Goal: Task Accomplishment & Management: Manage account settings

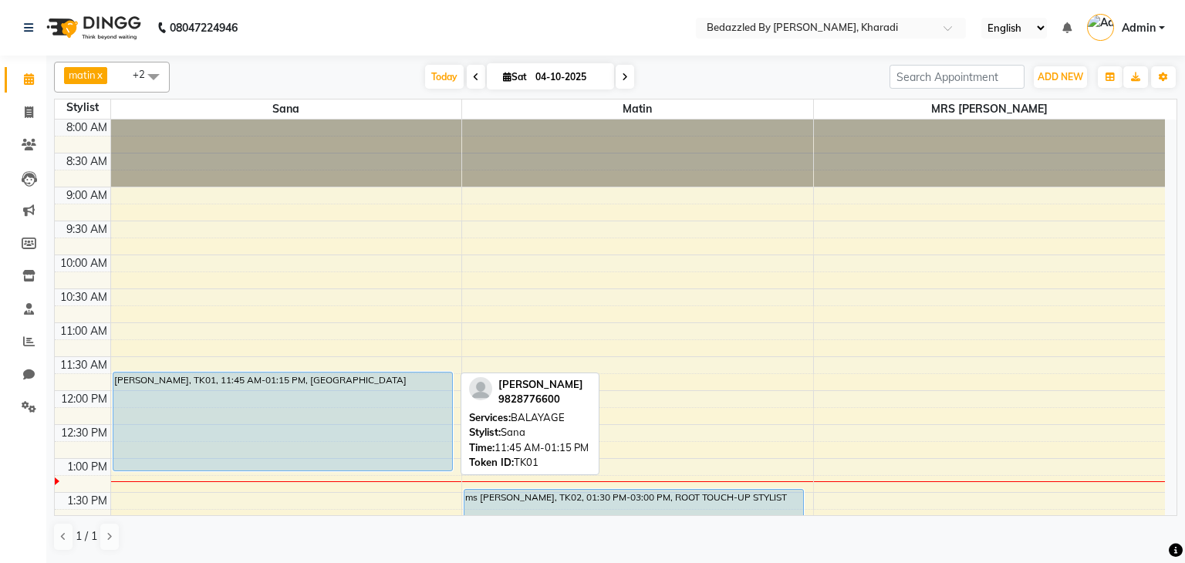
drag, startPoint x: 0, startPoint y: 0, endPoint x: 181, endPoint y: 404, distance: 442.8
click at [181, 404] on div "[PERSON_NAME], TK01, 11:45 AM-01:15 PM, [GEOGRAPHIC_DATA]" at bounding box center [282, 422] width 339 height 98
select select "5"
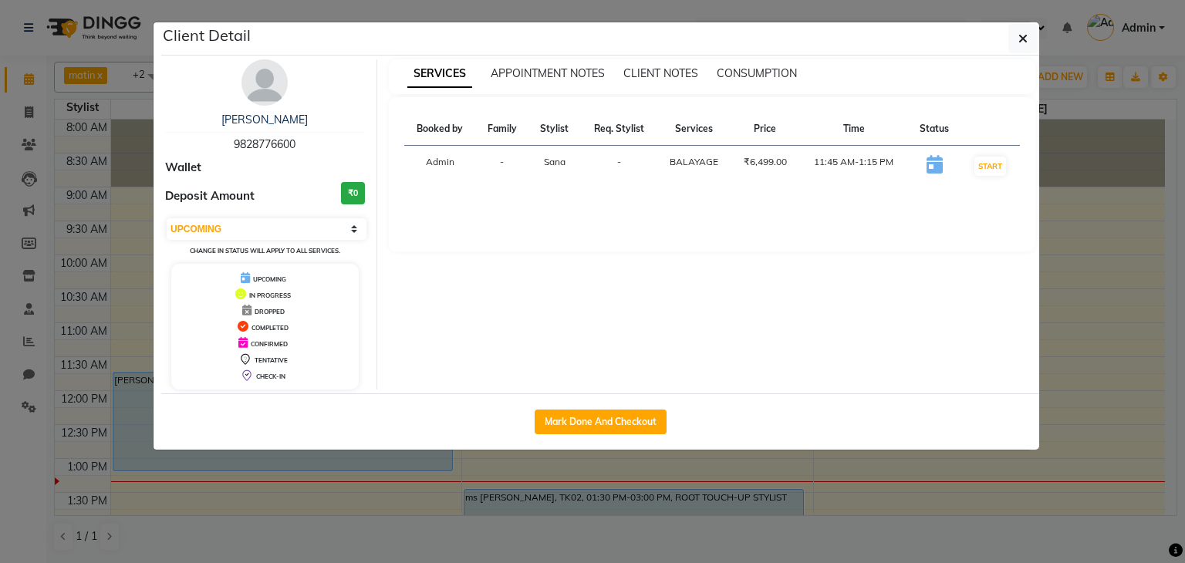
click at [277, 146] on span "9828776600" at bounding box center [265, 144] width 62 height 14
copy span "9828776600"
click at [28, 404] on ngb-modal-window "Client Detail [PERSON_NAME] 9828776600 Wallet Deposit Amount ₹0 Select IN SERVI…" at bounding box center [592, 281] width 1185 height 563
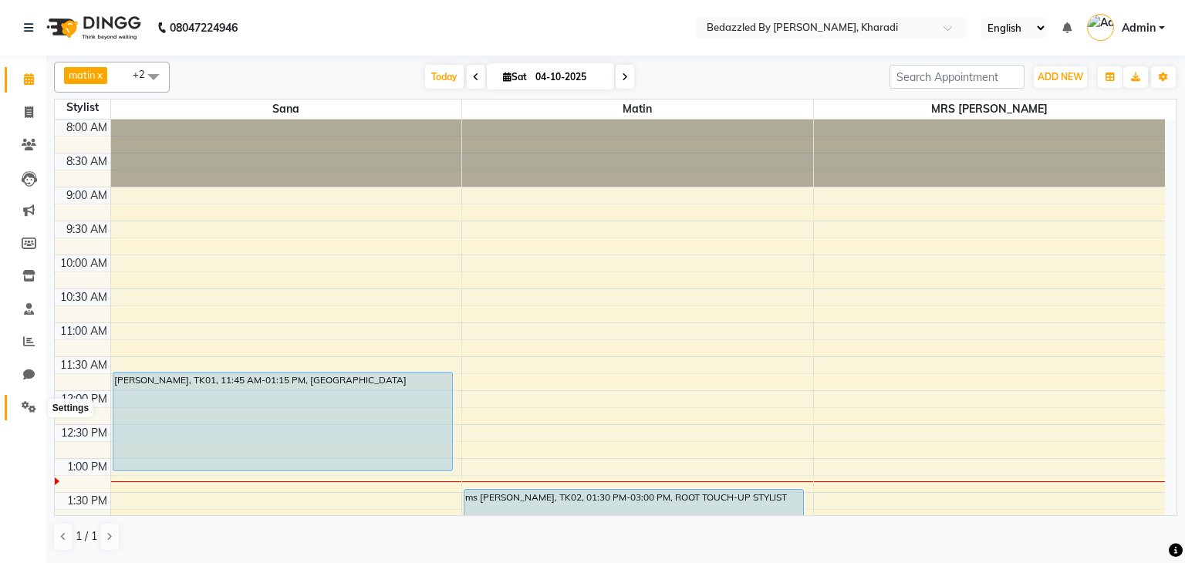
click at [28, 404] on icon at bounding box center [29, 407] width 15 height 12
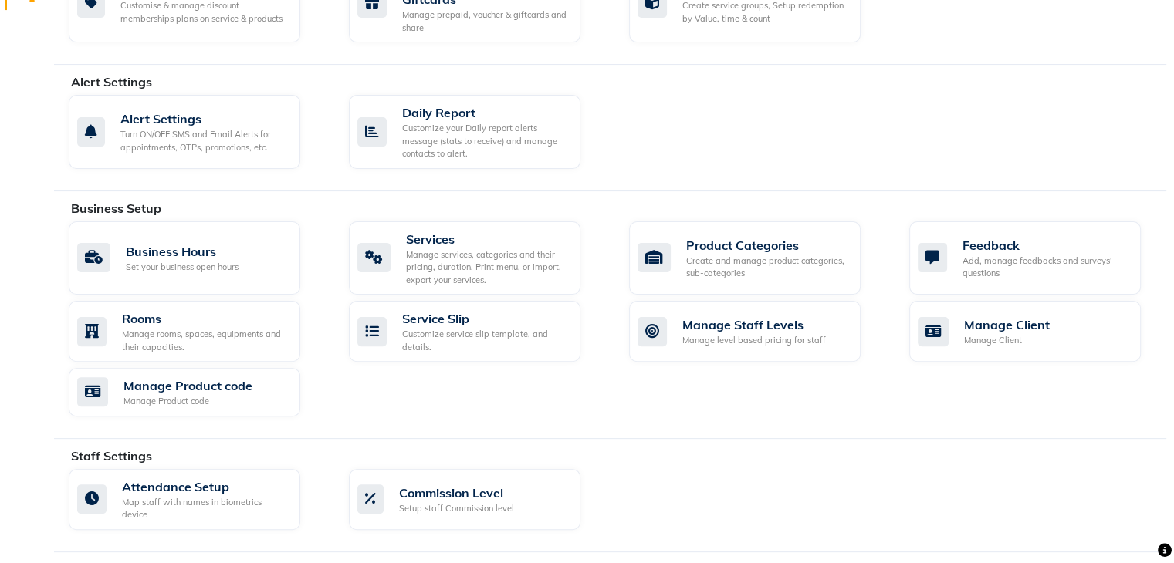
scroll to position [359, 0]
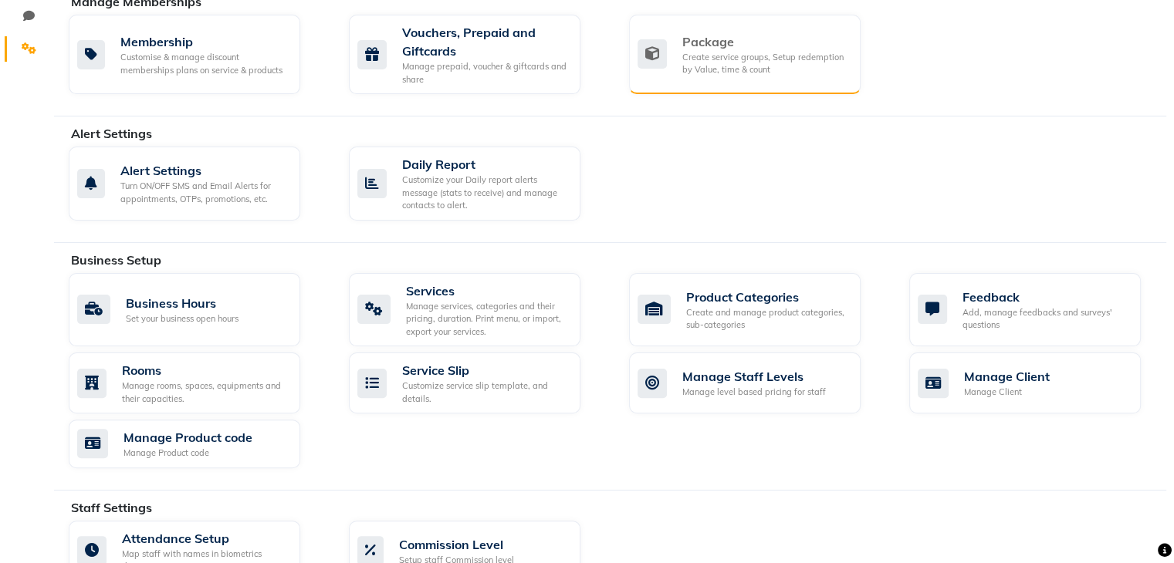
click at [698, 68] on div "Create service groups, Setup redemption by Value, time & count" at bounding box center [765, 63] width 166 height 25
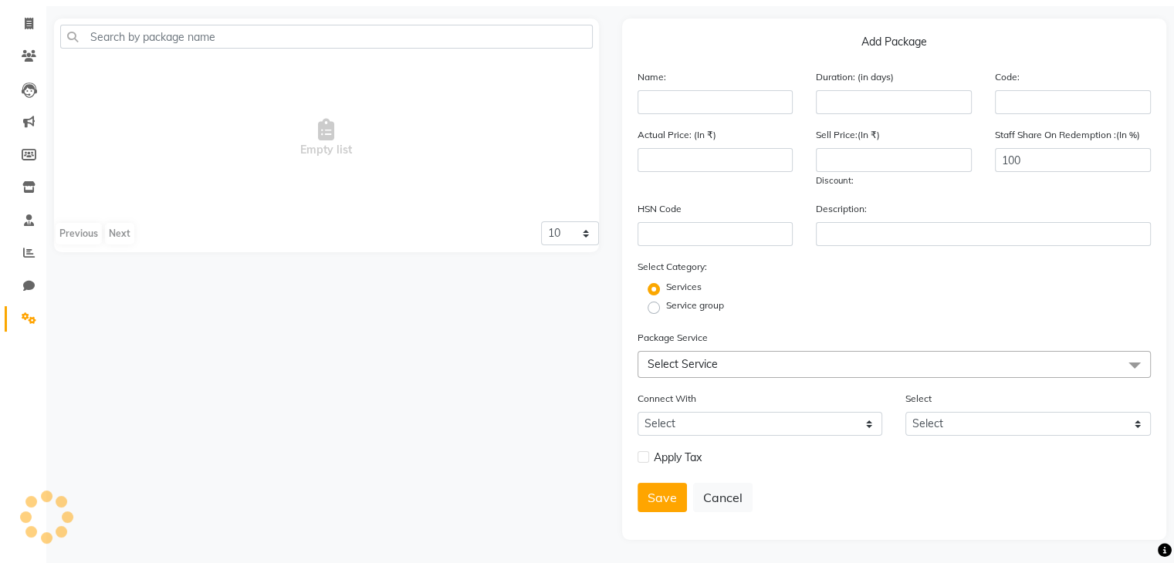
scroll to position [94, 0]
click at [674, 105] on input "text" at bounding box center [715, 102] width 156 height 24
type input "m"
type input "[PERSON_NAME]"
click at [848, 97] on input "number" at bounding box center [894, 102] width 156 height 24
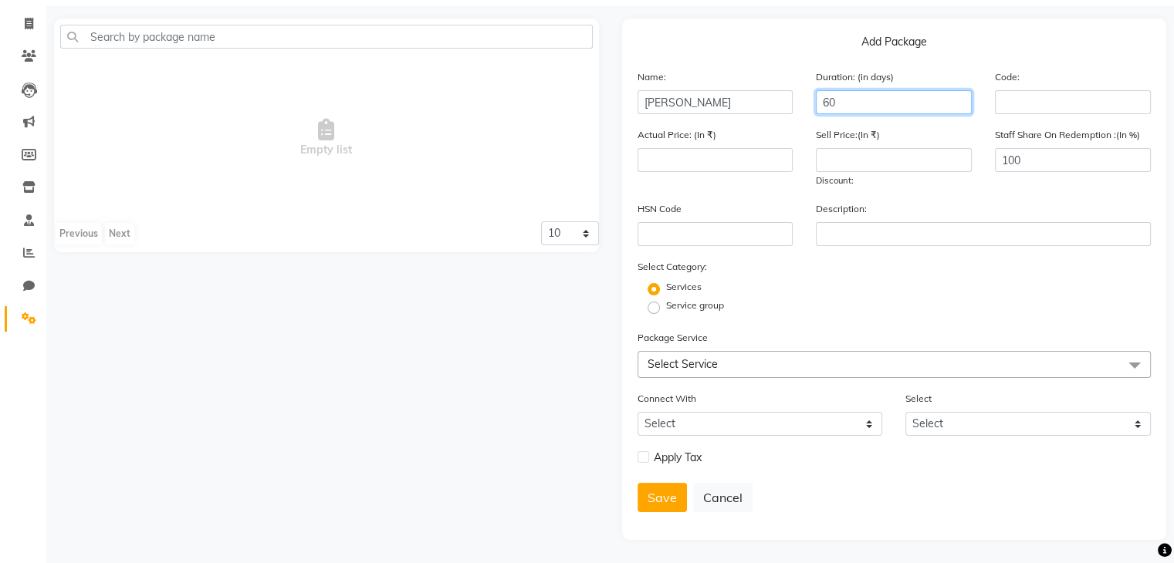
type input "60"
click at [687, 150] on input "number" at bounding box center [715, 160] width 156 height 24
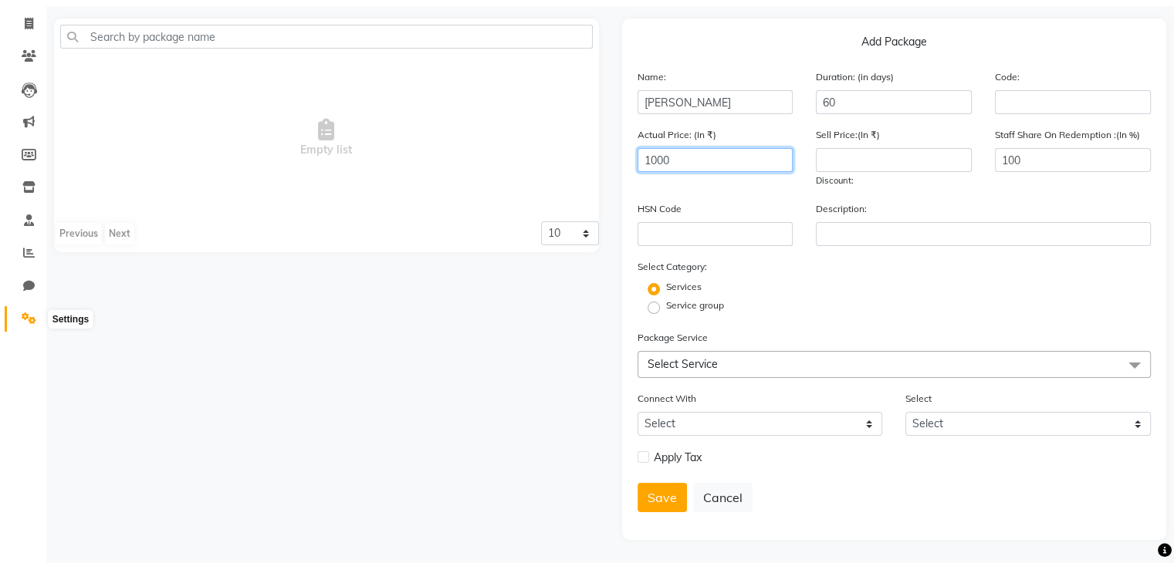
type input "1000"
click at [28, 319] on span at bounding box center [28, 319] width 27 height 18
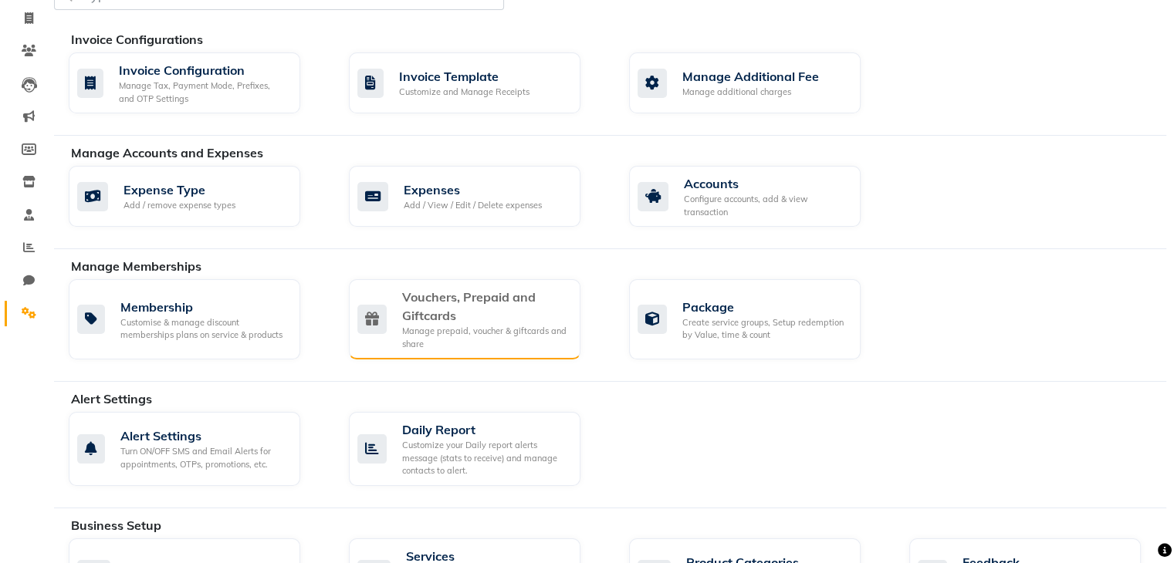
click at [544, 322] on div "Vouchers, Prepaid and Giftcards" at bounding box center [485, 306] width 166 height 37
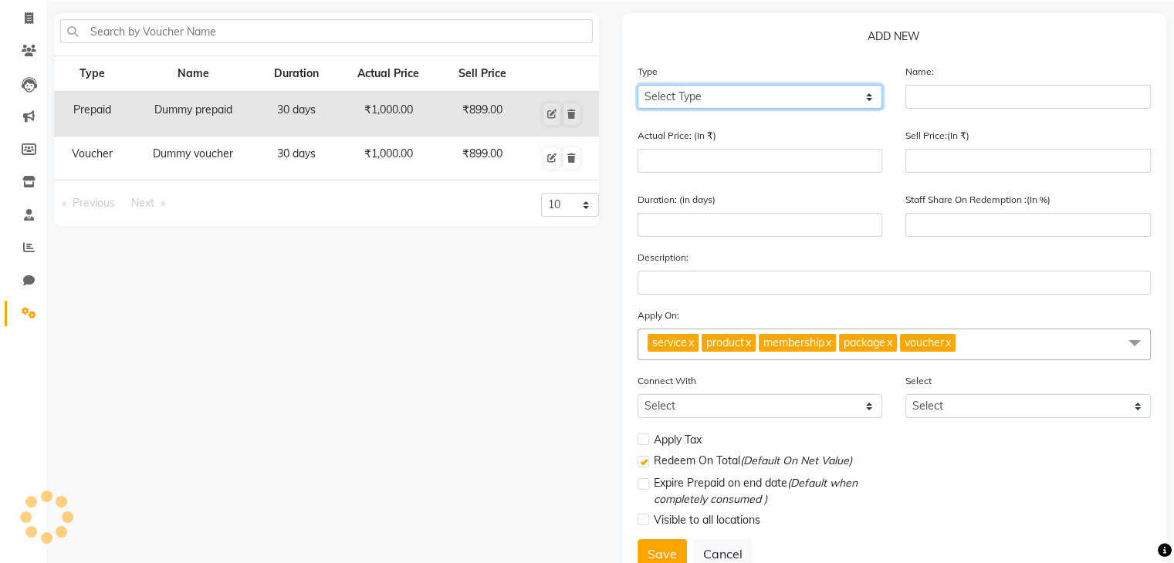
click at [743, 100] on select "Select Type Voucher Prepaid Gift Card" at bounding box center [759, 97] width 245 height 24
select select "P"
click at [637, 85] on select "Select Type Voucher Prepaid Gift Card" at bounding box center [759, 97] width 245 height 24
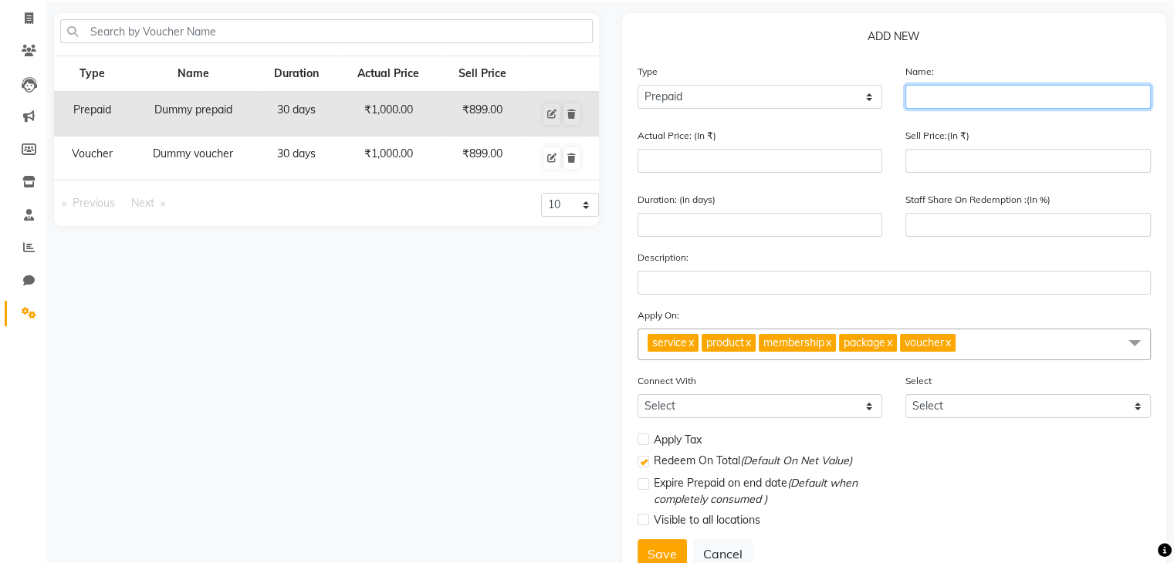
click at [944, 104] on input "text" at bounding box center [1027, 97] width 245 height 24
type input "[PERSON_NAME]"
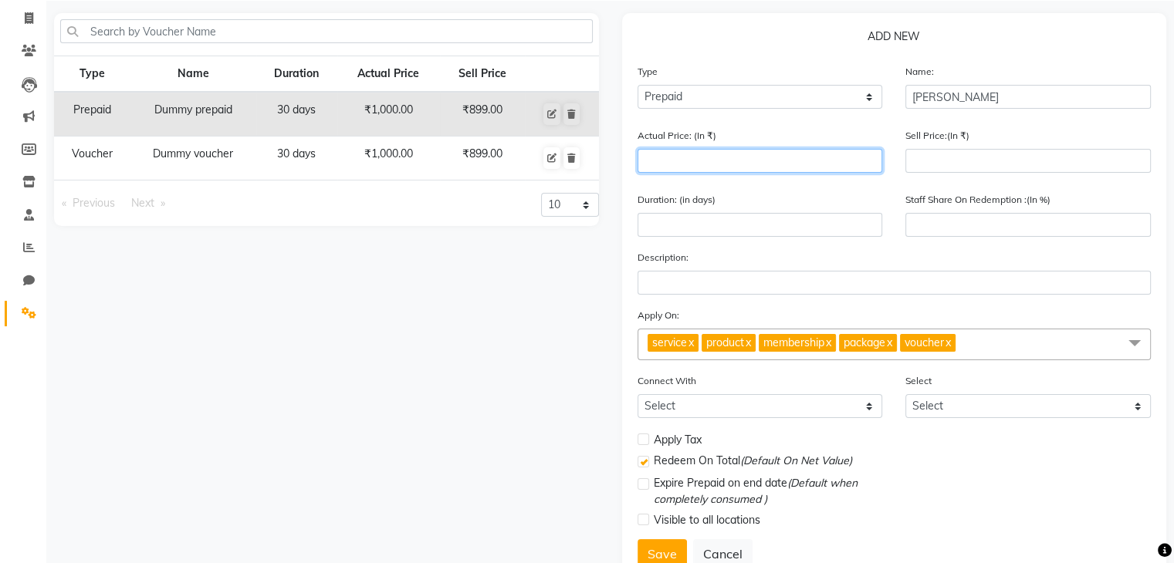
click at [731, 168] on input "number" at bounding box center [759, 161] width 245 height 24
type input "1"
type input "0"
type input "1000"
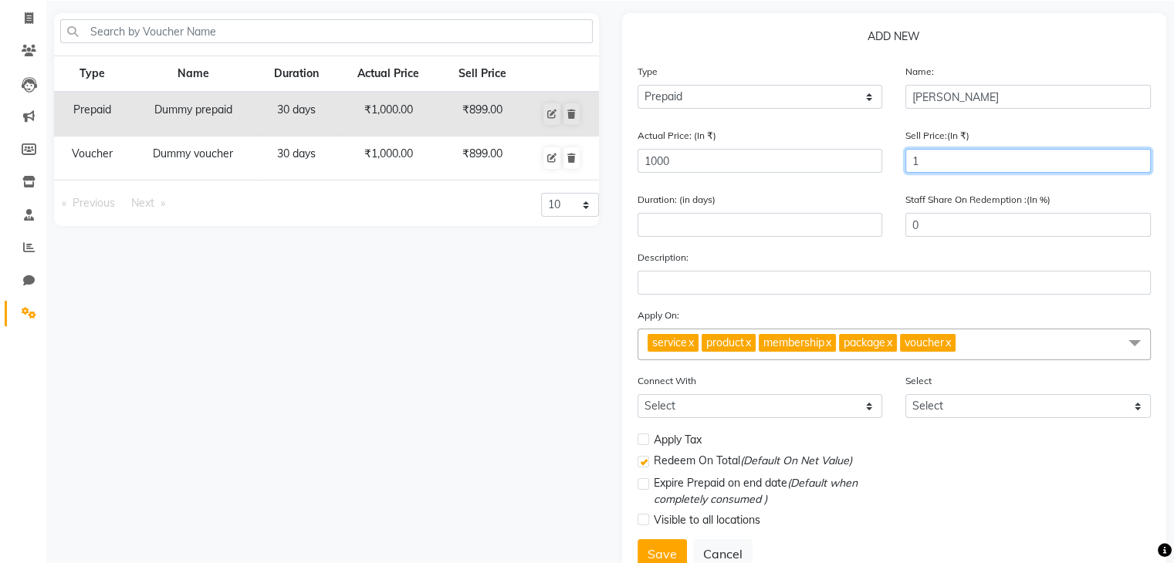
click at [934, 162] on input "1" at bounding box center [1027, 161] width 245 height 24
type input "10"
type input "1"
type input "100"
type input "10"
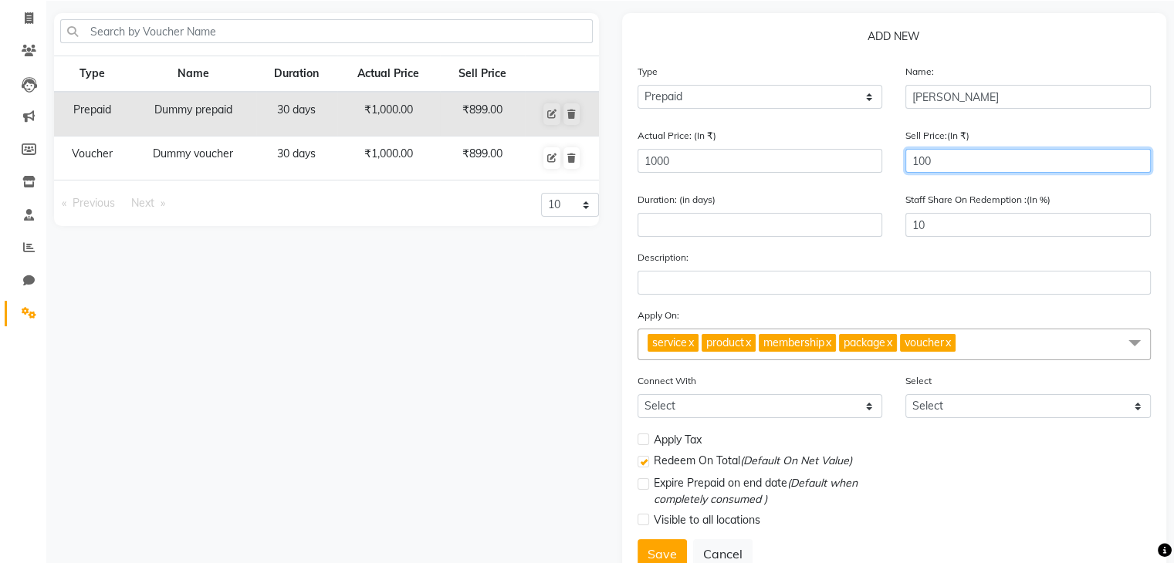
type input "1000"
type input "100"
type input "1000"
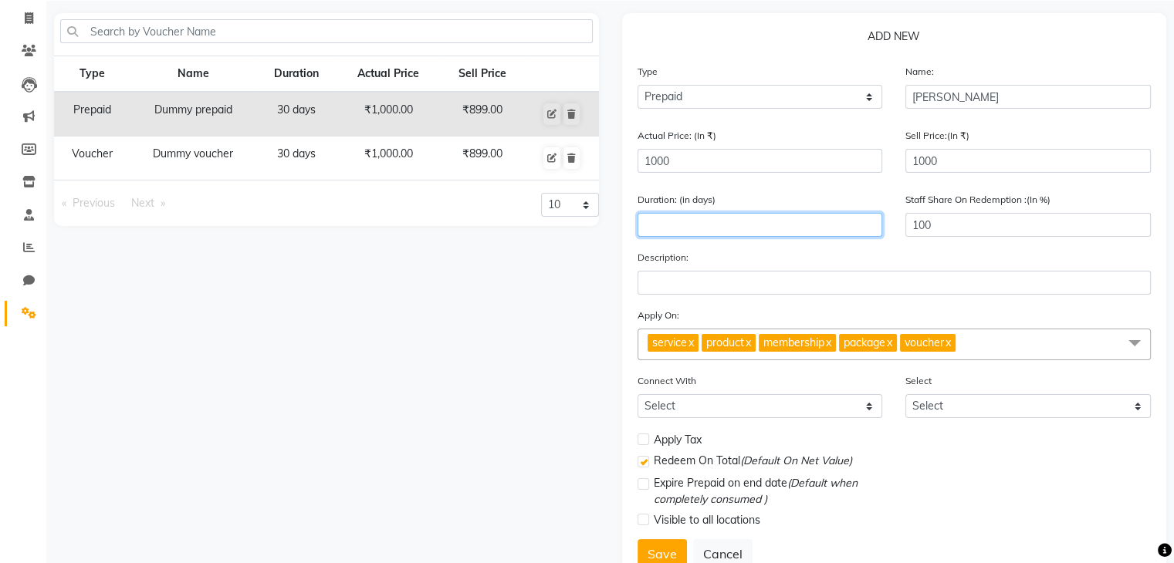
click at [764, 237] on input "number" at bounding box center [759, 225] width 245 height 24
type input "60"
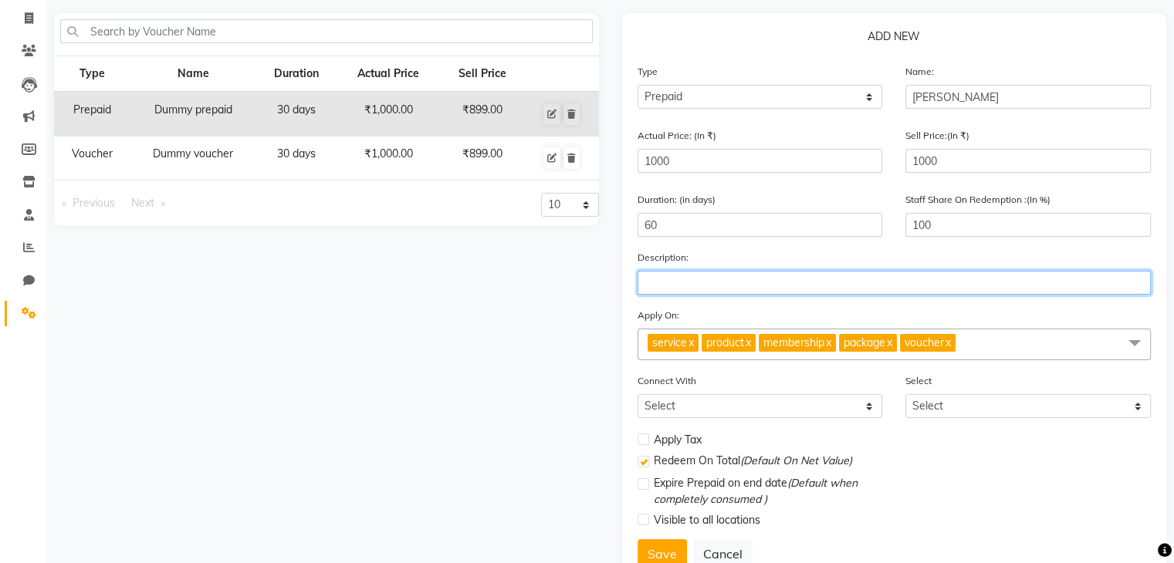
click at [735, 285] on input "text" at bounding box center [894, 283] width 514 height 24
type input "S"
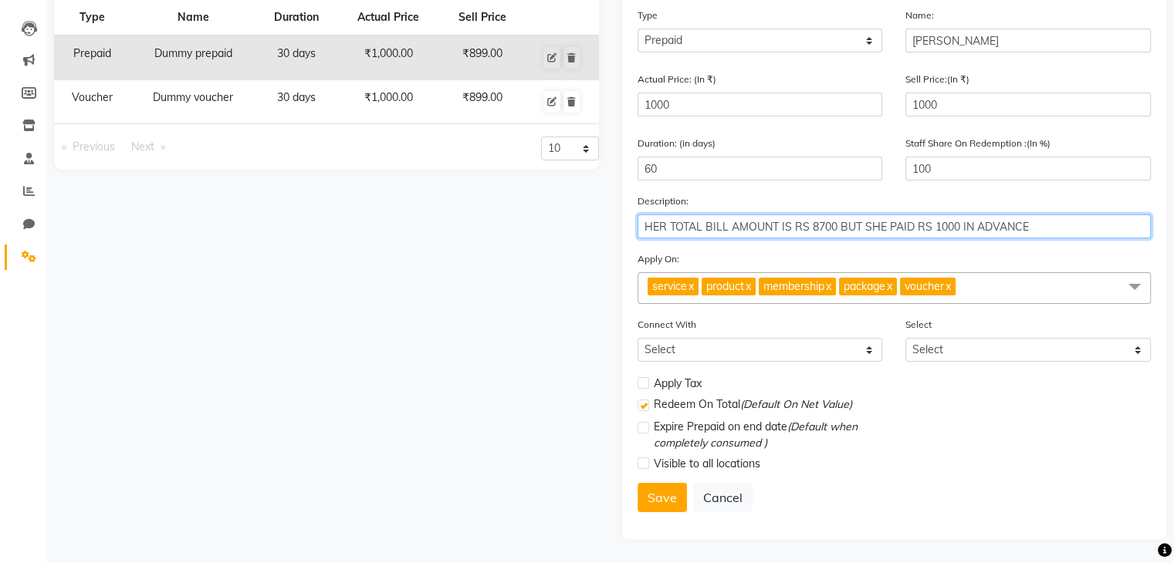
scroll to position [155, 0]
type input "HER TOTAL BILL AMOUNT IS RS 8700 BUT SHE PAID RS 1000 IN ADVANCE"
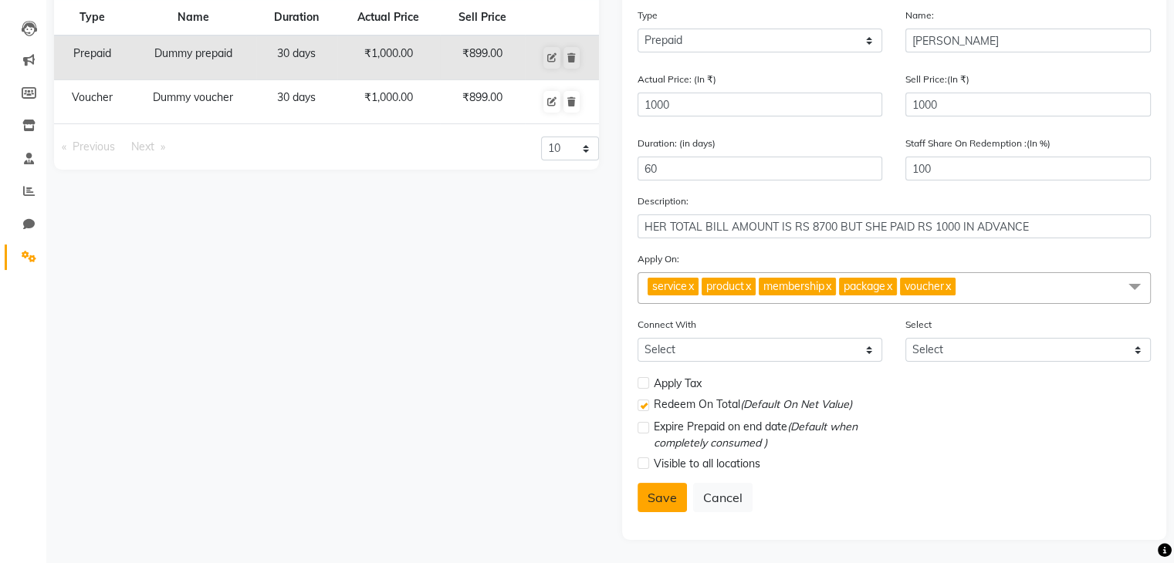
click at [660, 495] on button "Save" at bounding box center [661, 497] width 49 height 29
select select
checkbox input "false"
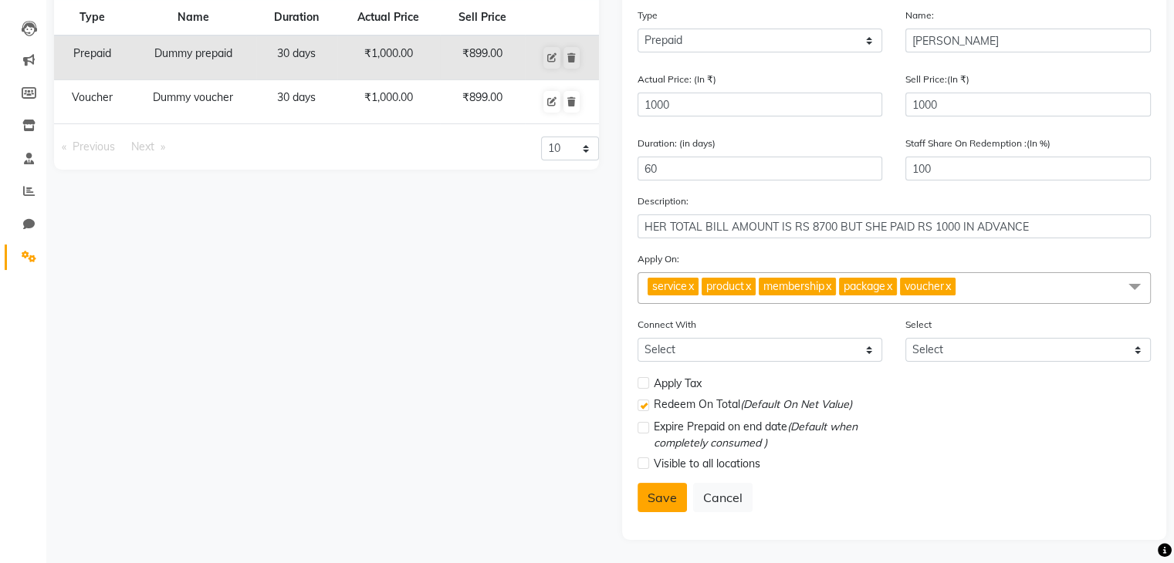
checkbox input "true"
checkbox input "false"
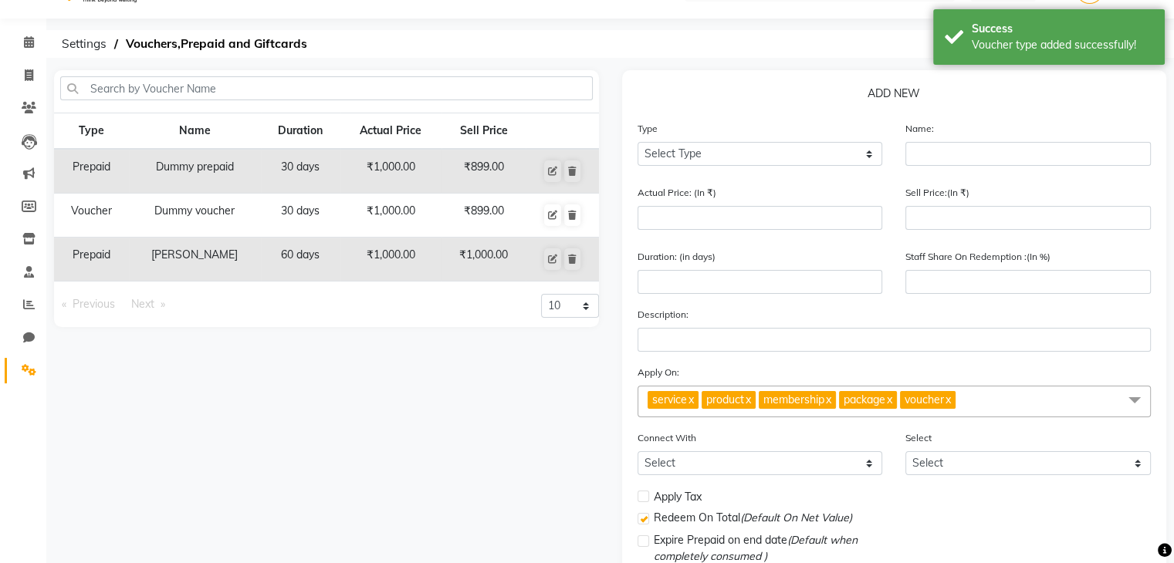
scroll to position [0, 0]
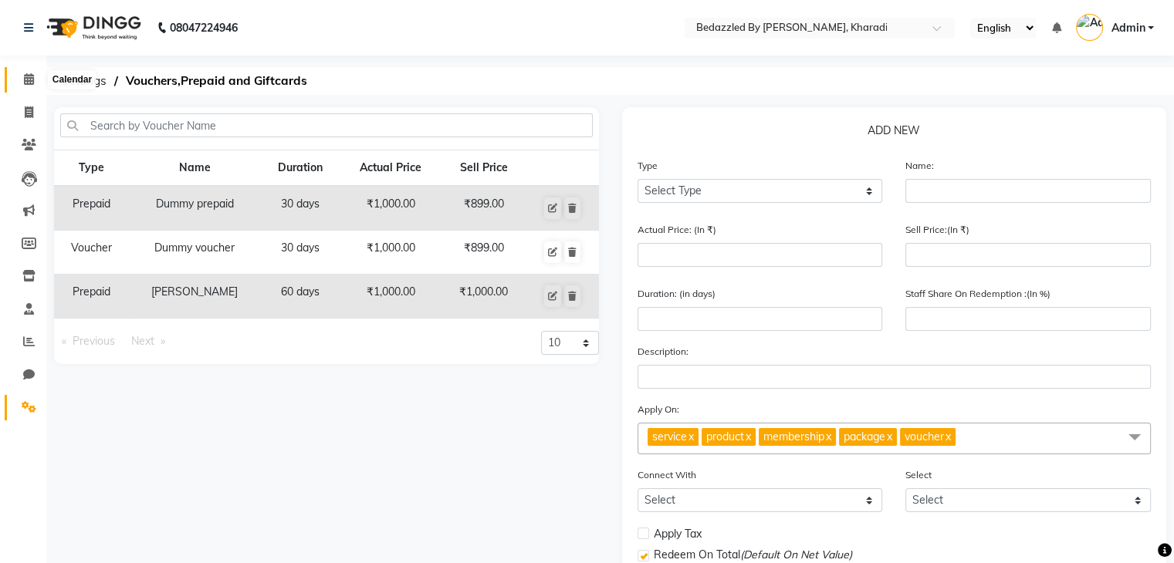
click at [28, 82] on icon at bounding box center [29, 79] width 10 height 12
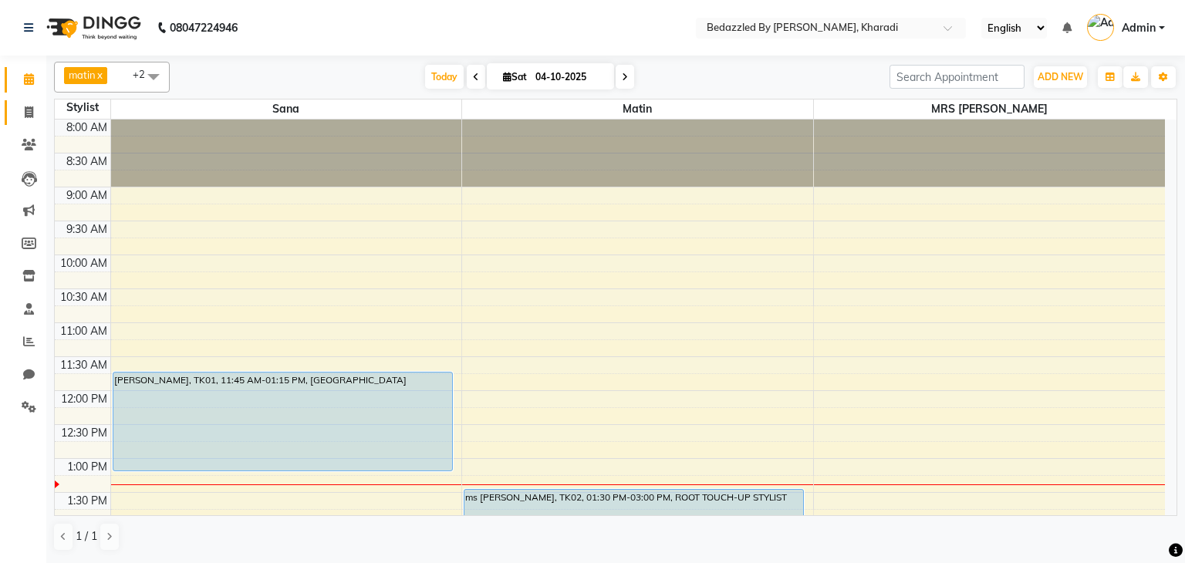
click at [31, 121] on link "Invoice" at bounding box center [23, 112] width 37 height 25
select select "7562"
select select "service"
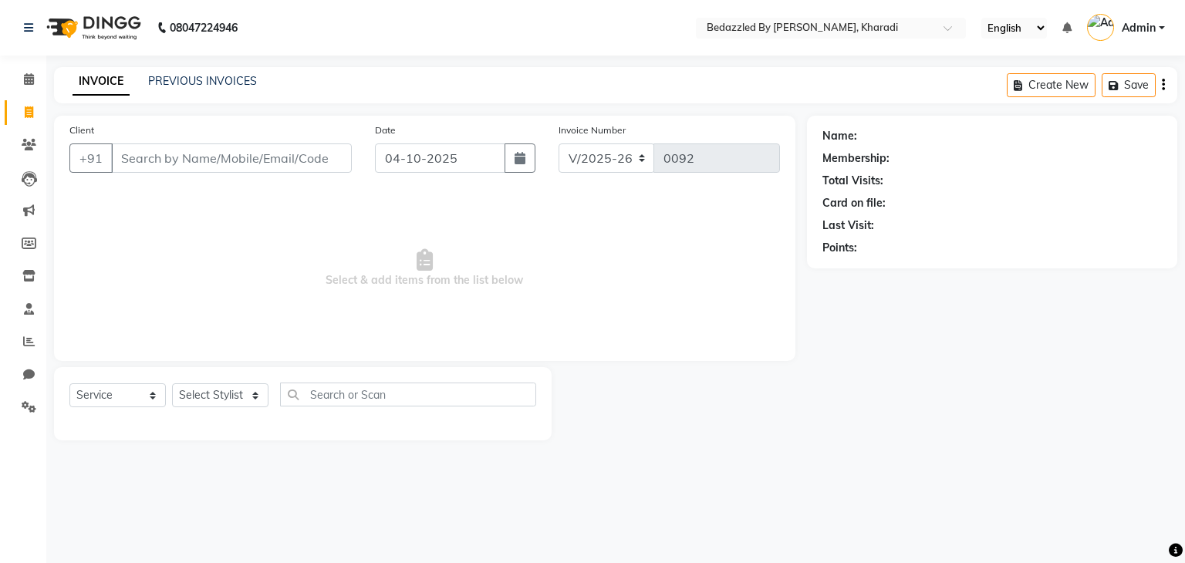
click at [231, 157] on input "Client" at bounding box center [231, 158] width 241 height 29
type input "9828776600"
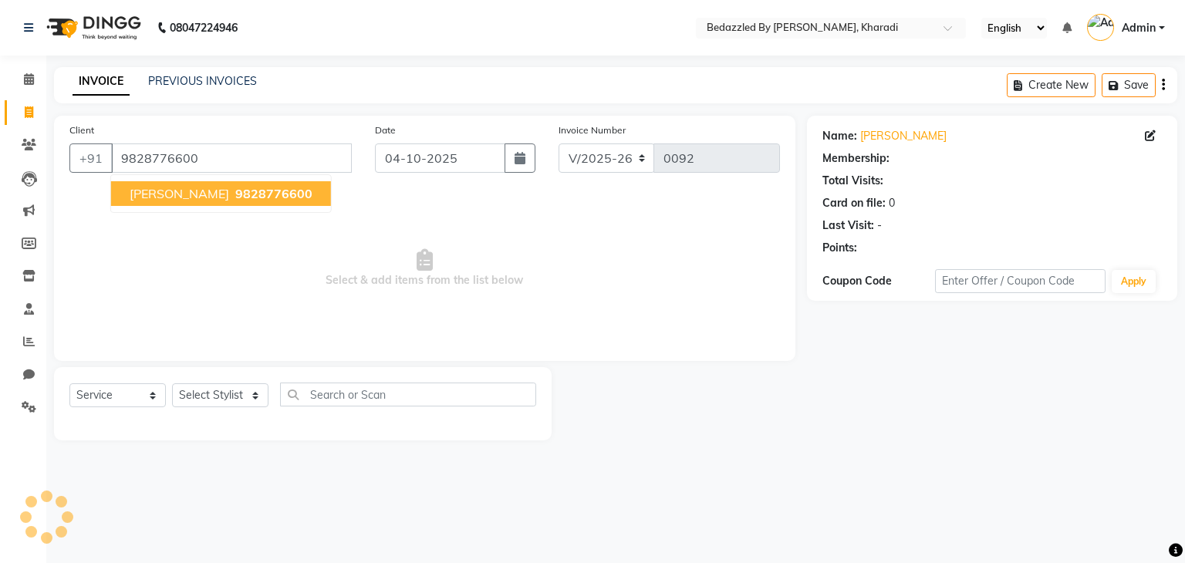
click at [137, 187] on span "[PERSON_NAME]" at bounding box center [180, 193] width 100 height 15
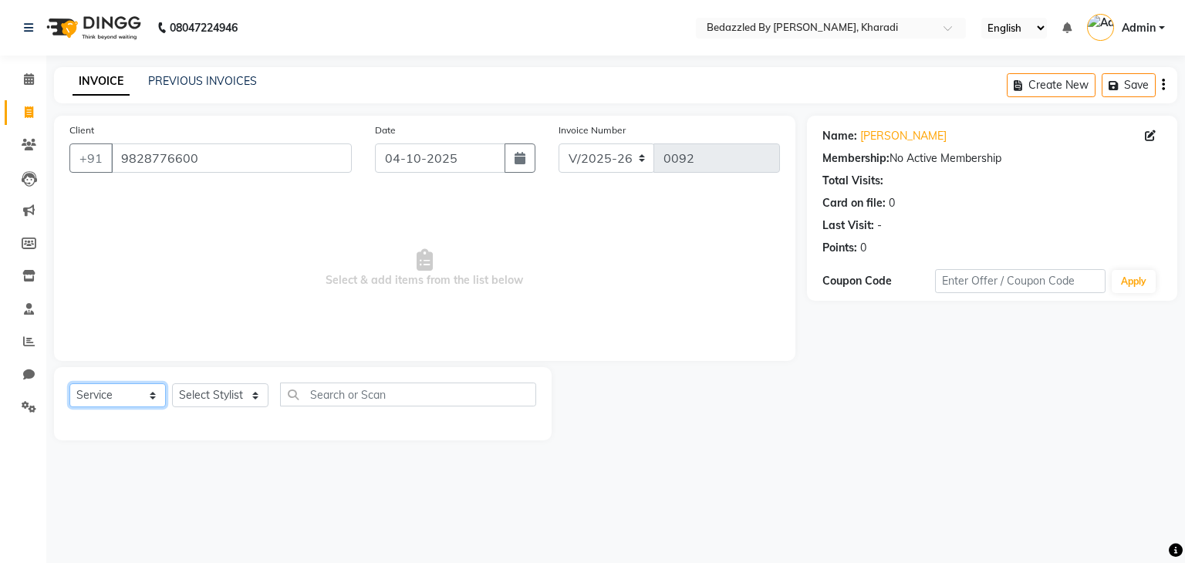
drag, startPoint x: 141, startPoint y: 393, endPoint x: 118, endPoint y: 353, distance: 45.7
click at [118, 353] on div "Client [PHONE_NUMBER] Date [DATE] Invoice Number V/2025 V/[PHONE_NUMBER] Select…" at bounding box center [424, 278] width 765 height 325
select select "P"
click at [69, 384] on select "Select Service Product Membership Package Voucher Prepaid Gift Card" at bounding box center [117, 395] width 96 height 24
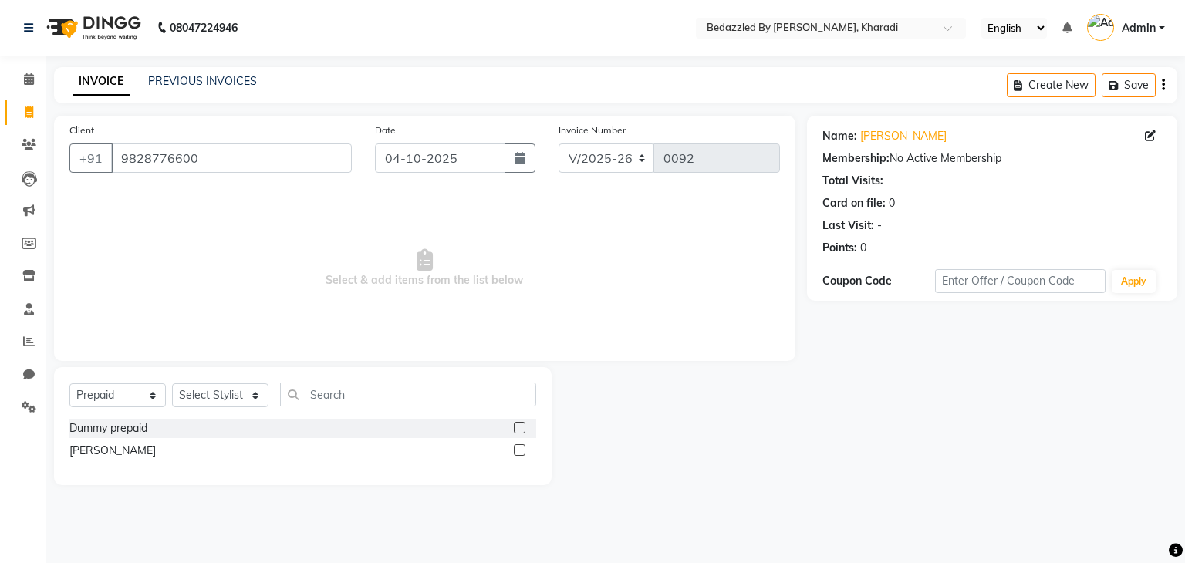
click at [523, 454] on label at bounding box center [520, 450] width 12 height 12
click at [523, 454] on input "checkbox" at bounding box center [519, 451] width 10 height 10
checkbox input "false"
click at [196, 394] on select "Select Stylist matin MRS [PERSON_NAME] MRS [PERSON_NAME] MS [PERSON_NAME]" at bounding box center [220, 395] width 96 height 24
select select "68764"
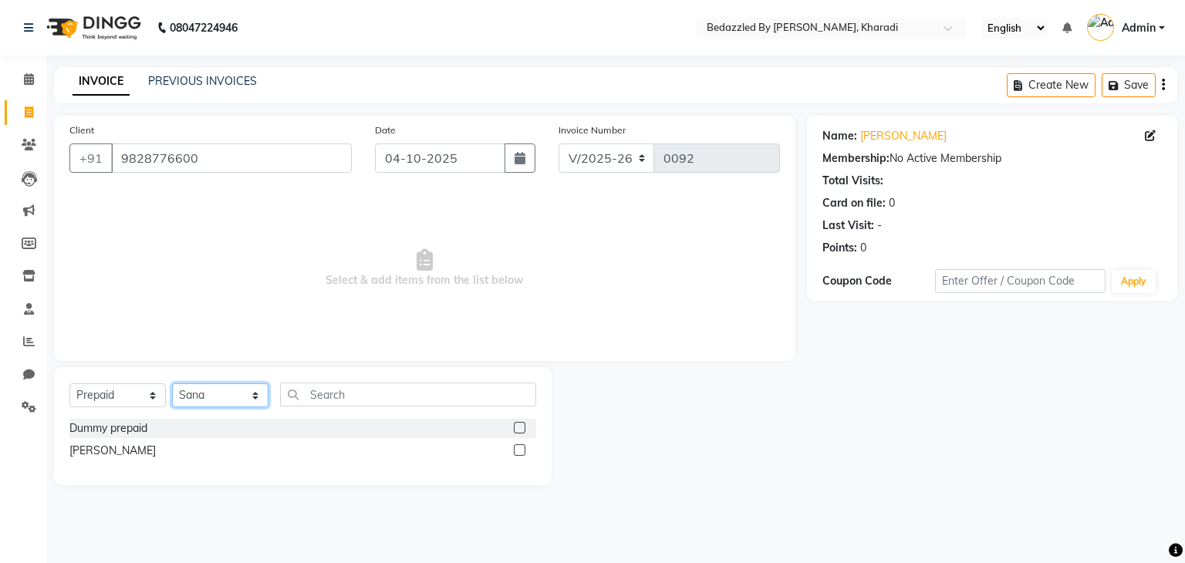
click at [172, 384] on select "Select Stylist matin MRS [PERSON_NAME] MRS [PERSON_NAME] MS [PERSON_NAME]" at bounding box center [220, 395] width 96 height 24
click at [518, 448] on label at bounding box center [520, 450] width 12 height 12
click at [518, 448] on input "checkbox" at bounding box center [519, 451] width 10 height 10
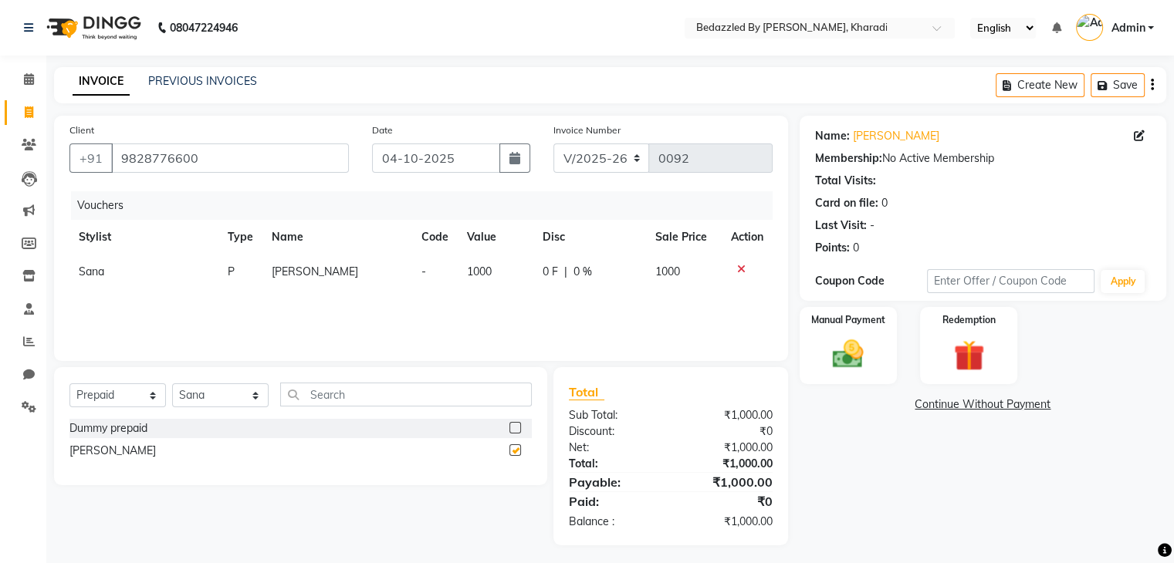
checkbox input "false"
click at [858, 356] on img at bounding box center [848, 354] width 52 height 37
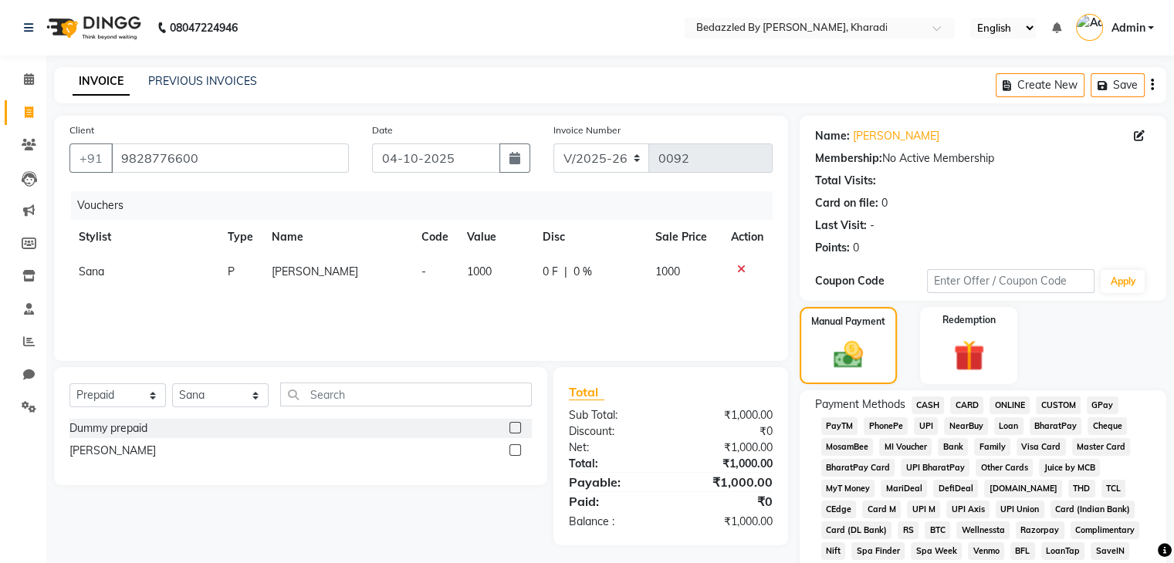
click at [973, 404] on span "CARD" at bounding box center [966, 406] width 33 height 18
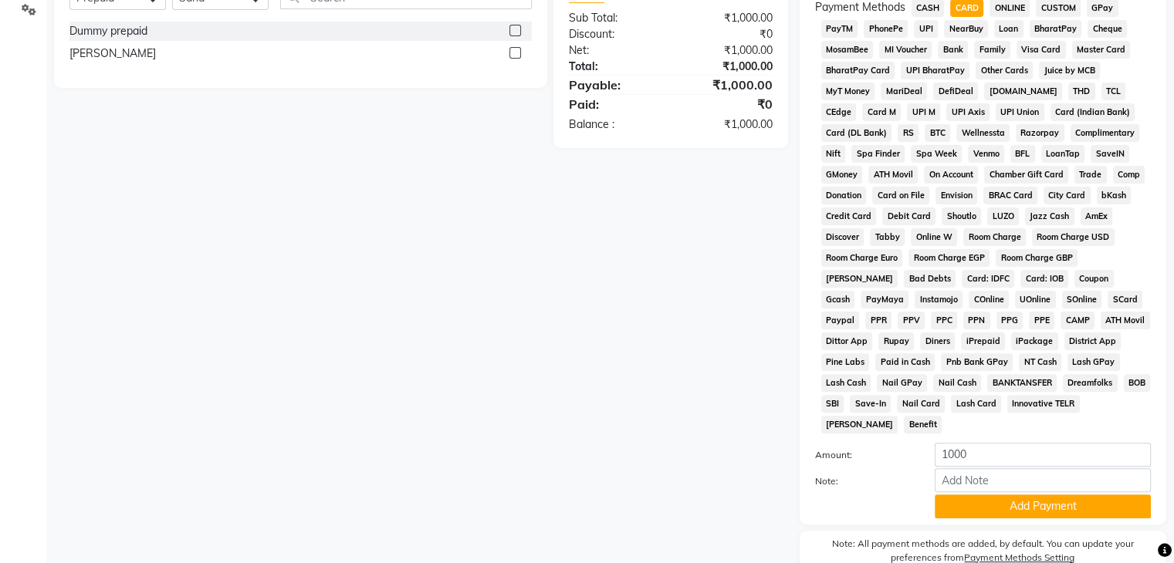
scroll to position [464, 0]
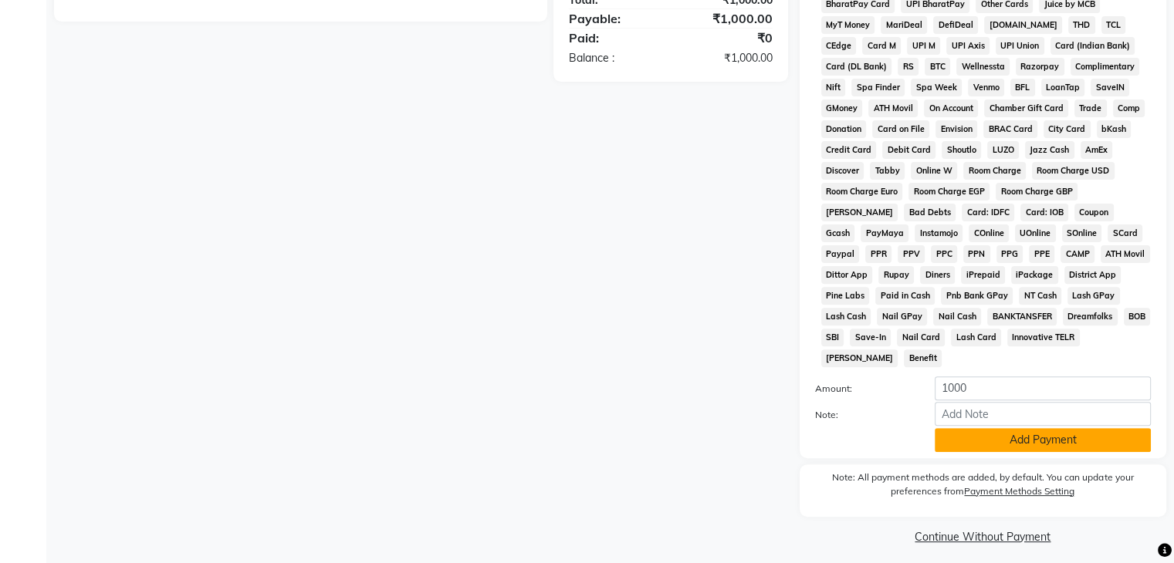
click at [1064, 428] on button "Add Payment" at bounding box center [1042, 440] width 216 height 24
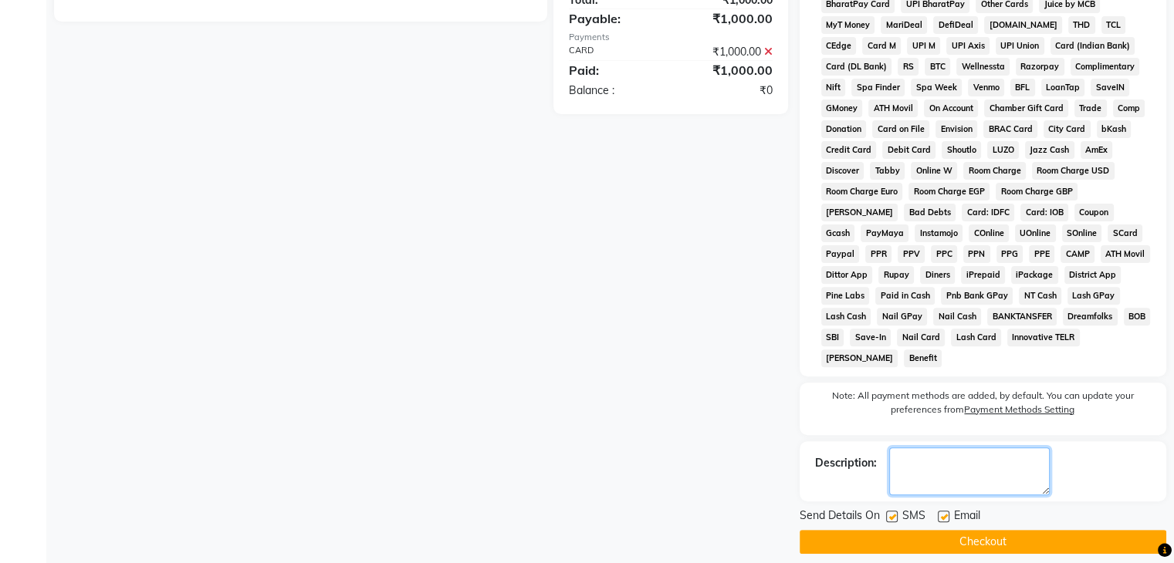
click at [961, 467] on textarea at bounding box center [969, 472] width 160 height 48
type textarea "HER BILL AMOUNT IS RS 8700 BUT SHE PAID RS 1000 IN ADVANCE"
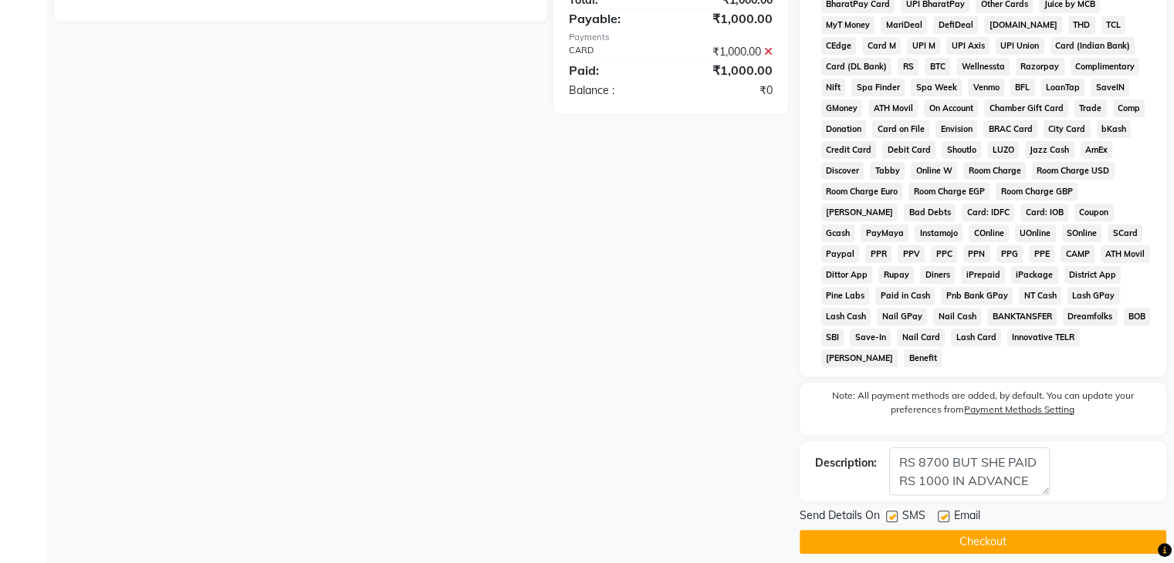
click at [910, 530] on button "Checkout" at bounding box center [982, 542] width 367 height 24
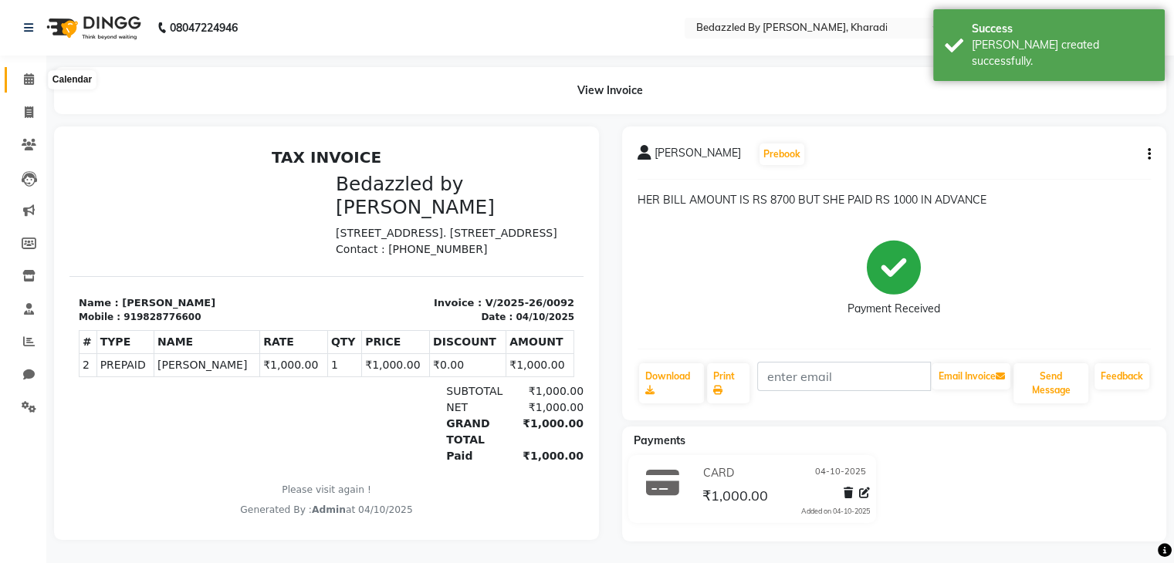
click at [28, 83] on icon at bounding box center [29, 79] width 10 height 12
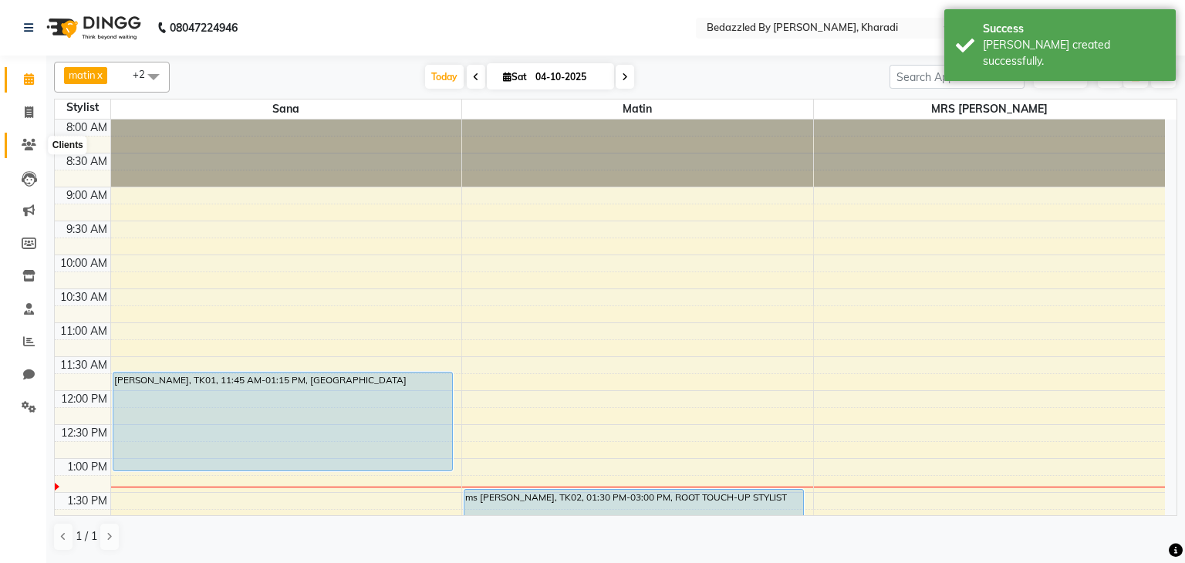
click at [25, 143] on icon at bounding box center [29, 145] width 15 height 12
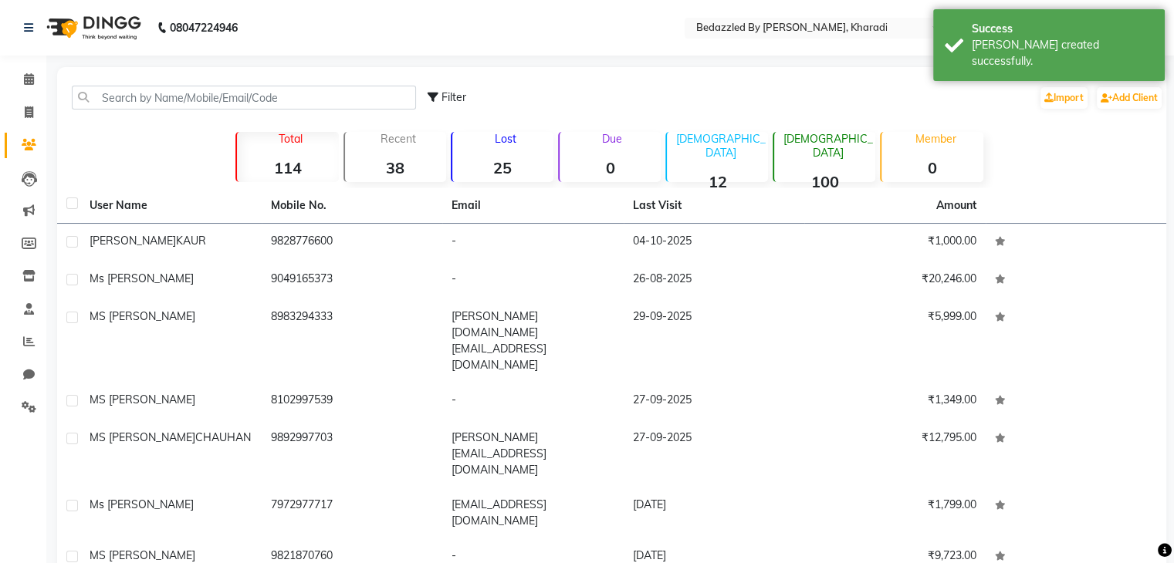
click at [25, 143] on icon at bounding box center [29, 145] width 15 height 12
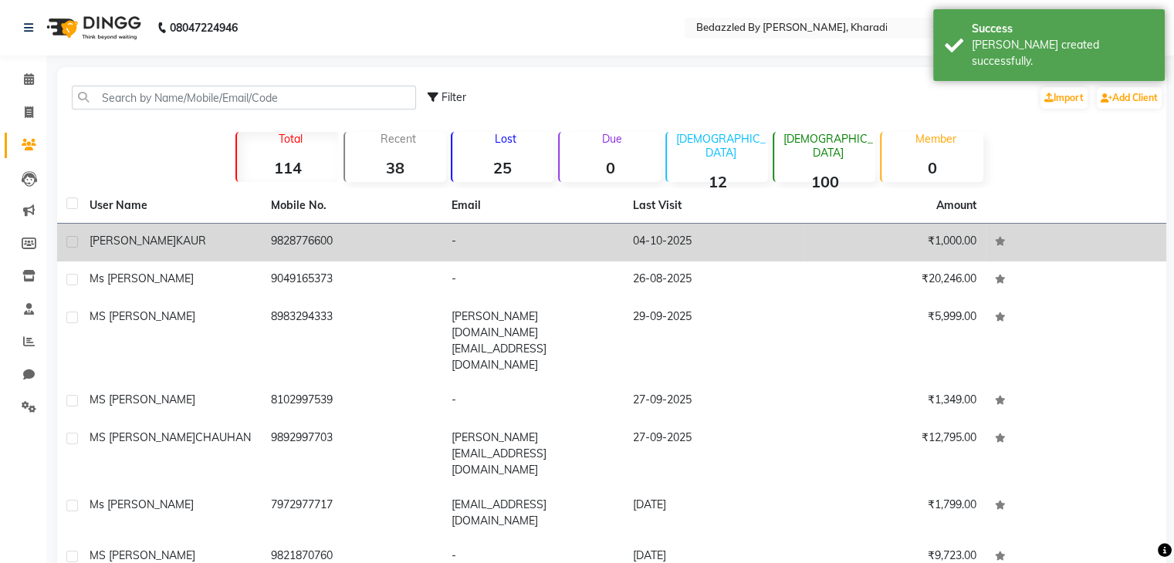
click at [176, 238] on span "KAUR" at bounding box center [191, 241] width 30 height 14
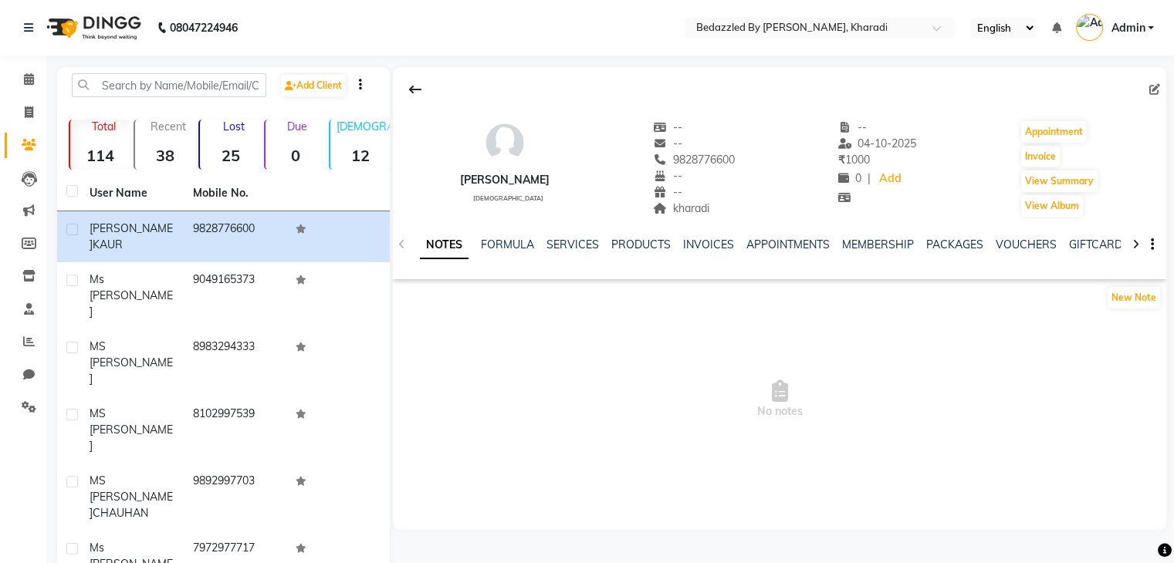
click at [1139, 241] on div at bounding box center [1136, 243] width 18 height 30
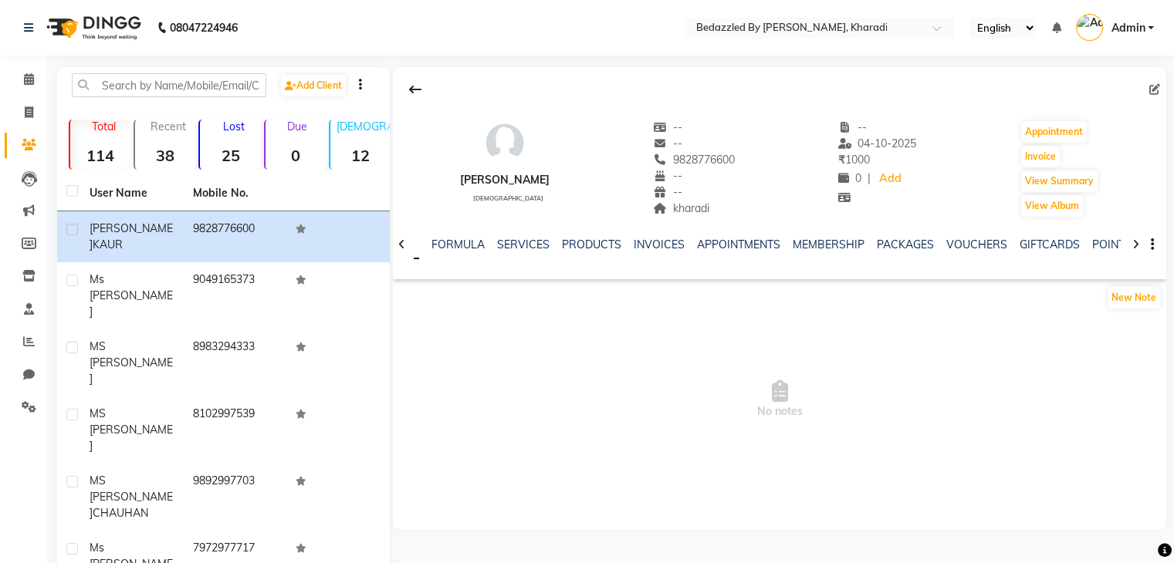
click at [1139, 241] on div at bounding box center [1136, 243] width 18 height 30
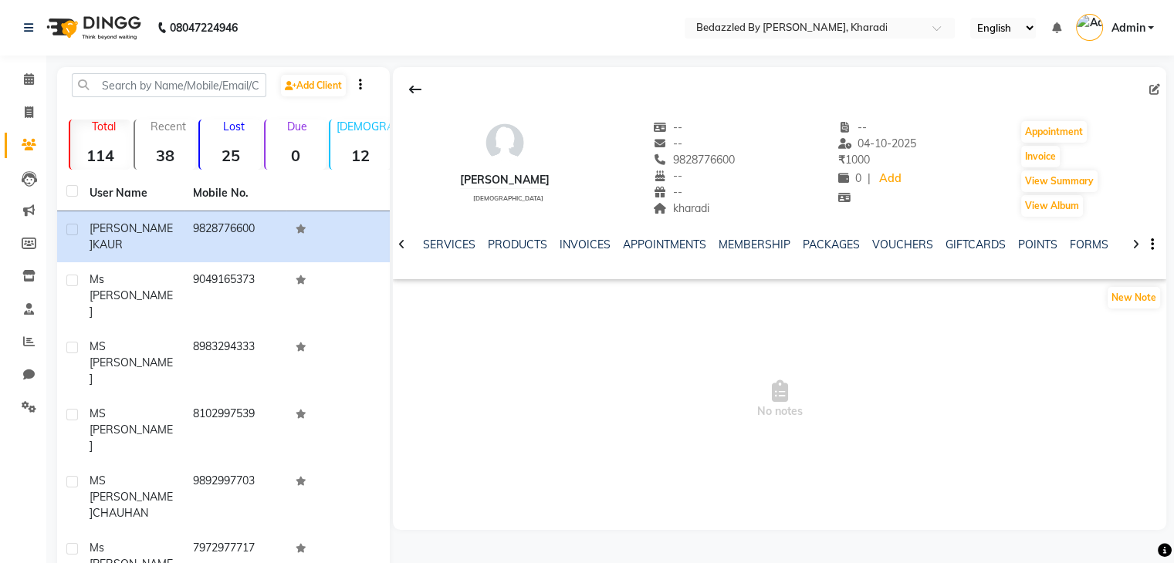
click at [1139, 241] on div at bounding box center [1136, 243] width 18 height 30
click at [1139, 241] on div "NOTES FORMULA SERVICES PRODUCTS INVOICES APPOINTMENTS MEMBERSHIP PACKAGES VOUCH…" at bounding box center [779, 244] width 773 height 53
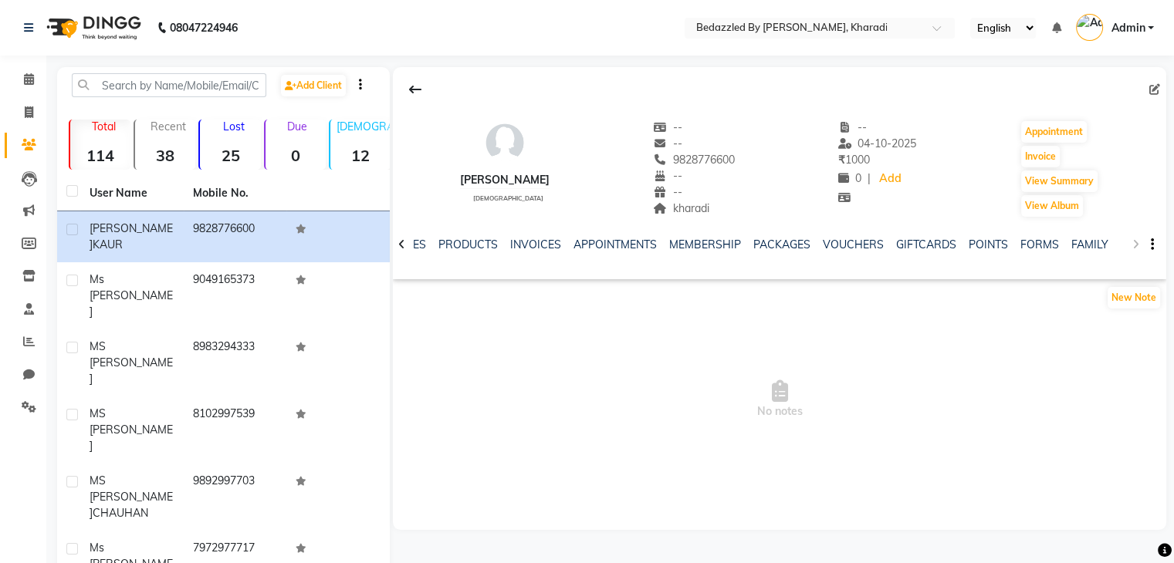
click at [1139, 241] on div "NOTES FORMULA SERVICES PRODUCTS INVOICES APPOINTMENTS MEMBERSHIP PACKAGES VOUCH…" at bounding box center [779, 244] width 773 height 53
drag, startPoint x: 1139, startPoint y: 241, endPoint x: 562, endPoint y: 302, distance: 579.7
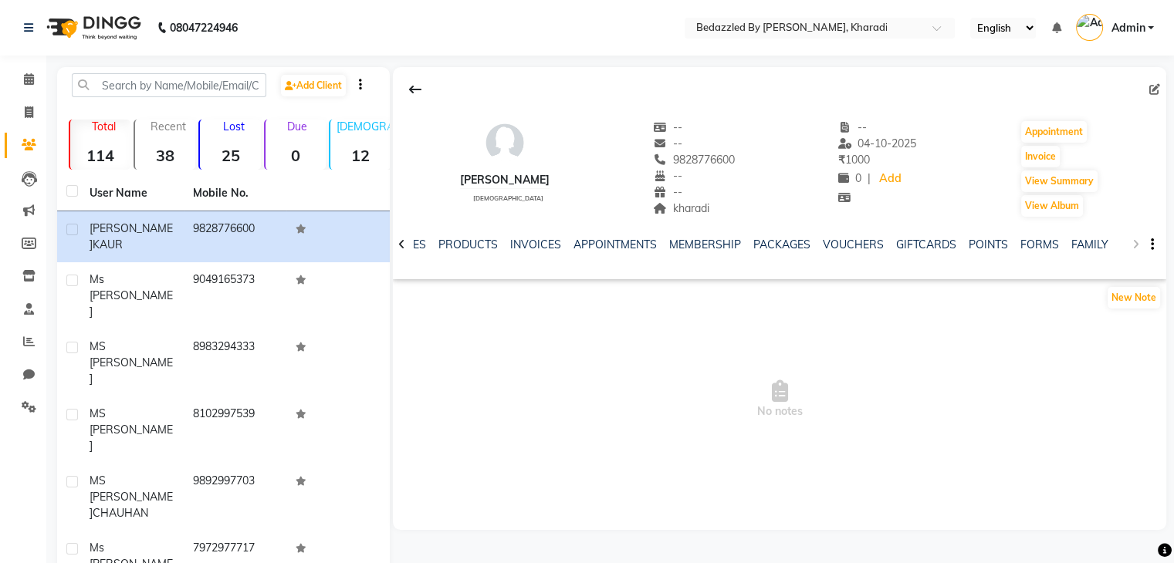
click at [562, 302] on div "[PERSON_NAME] [DEMOGRAPHIC_DATA] -- -- 9828776600 -- -- kharadi -- [DATE] ₹ 100…" at bounding box center [779, 272] width 773 height 410
click at [398, 245] on icon at bounding box center [401, 244] width 7 height 11
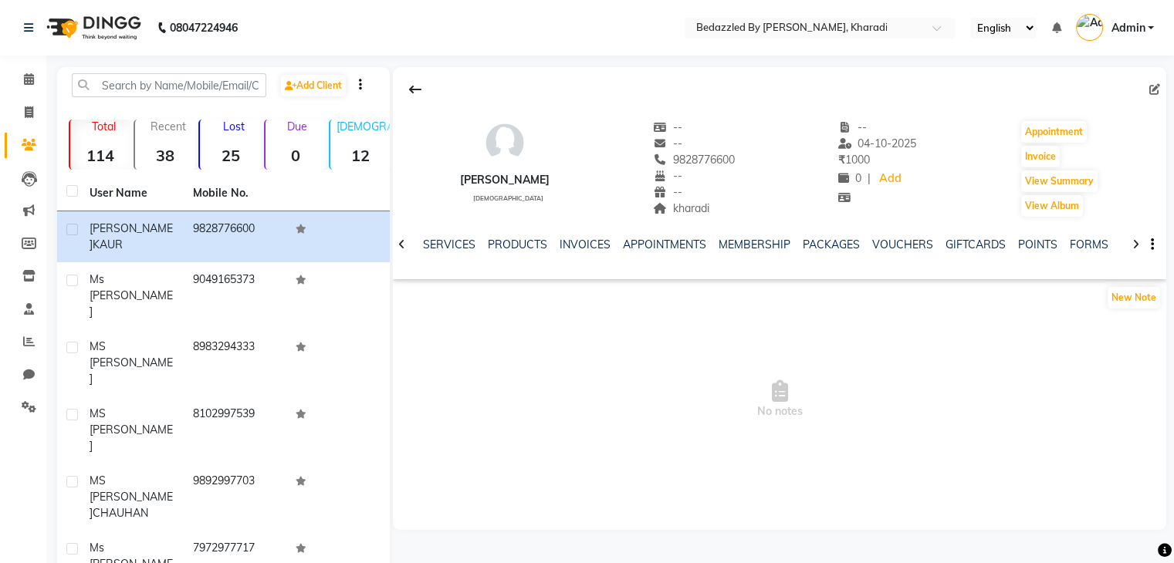
click at [398, 245] on icon at bounding box center [401, 244] width 7 height 11
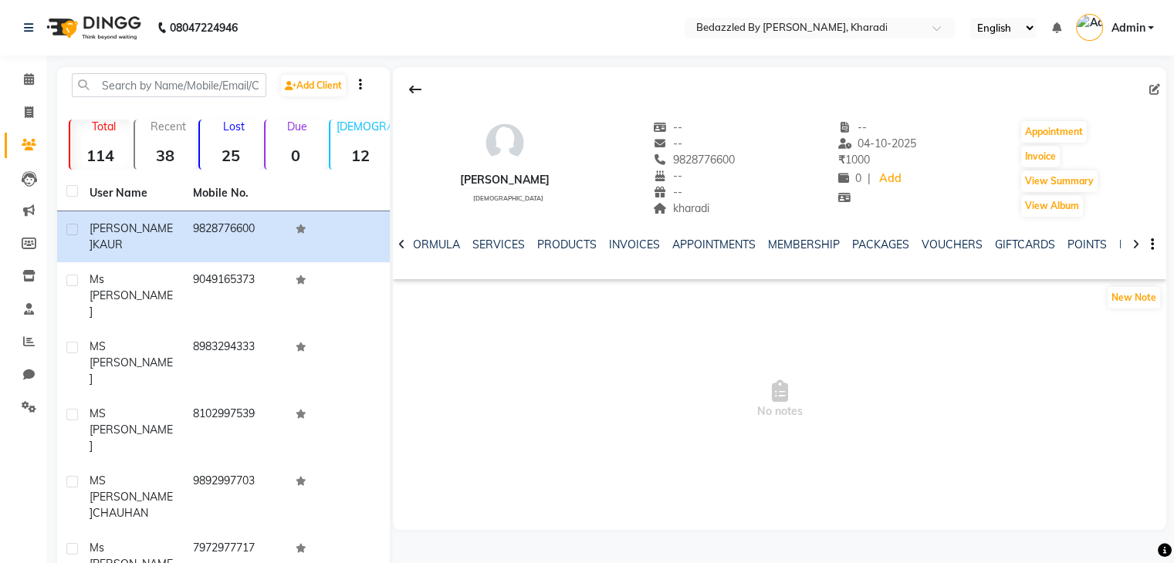
click at [398, 245] on icon at bounding box center [401, 244] width 7 height 11
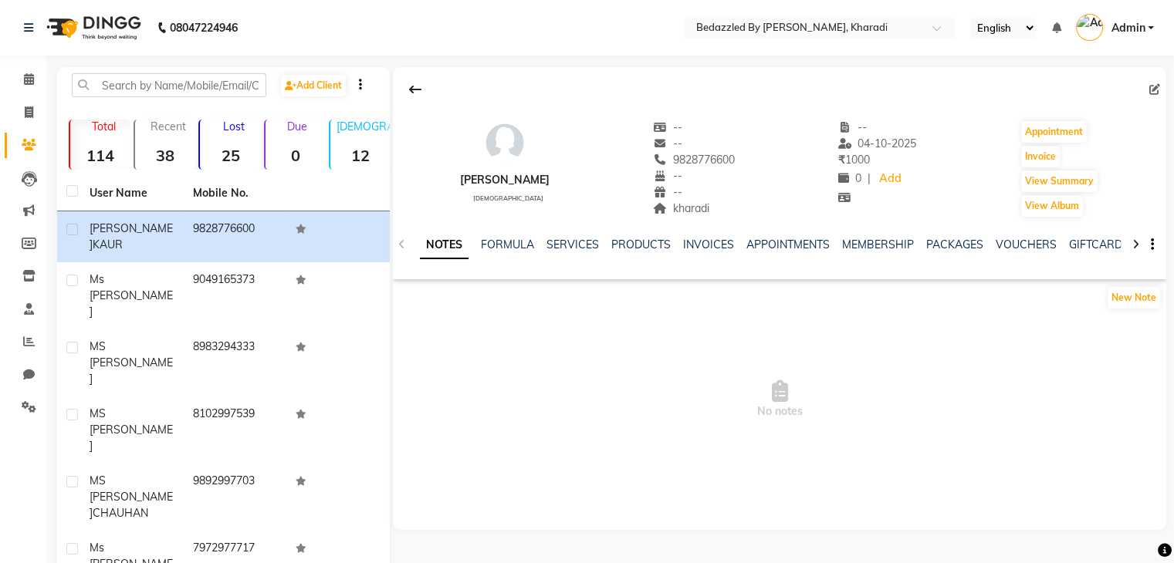
click at [398, 245] on div "NOTES FORMULA SERVICES PRODUCTS INVOICES APPOINTMENTS MEMBERSHIP PACKAGES VOUCH…" at bounding box center [779, 244] width 773 height 53
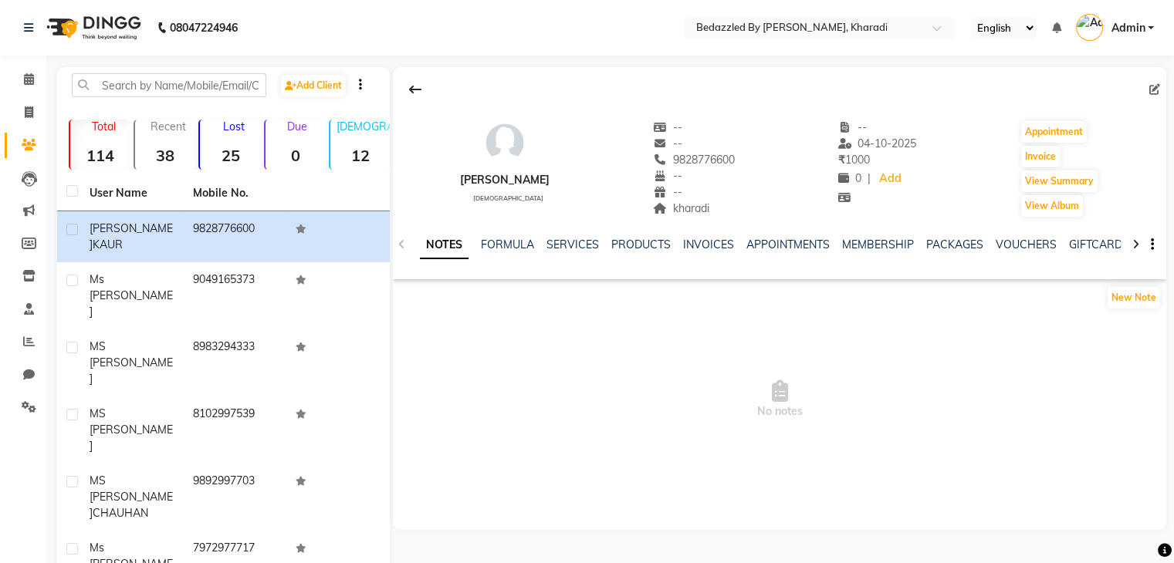
click at [398, 245] on div "NOTES FORMULA SERVICES PRODUCTS INVOICES APPOINTMENTS MEMBERSHIP PACKAGES VOUCH…" at bounding box center [779, 244] width 773 height 53
click at [1099, 254] on div "NOTES FORMULA SERVICES PRODUCTS INVOICES APPOINTMENTS MEMBERSHIP PACKAGES VOUCH…" at bounding box center [761, 251] width 682 height 29
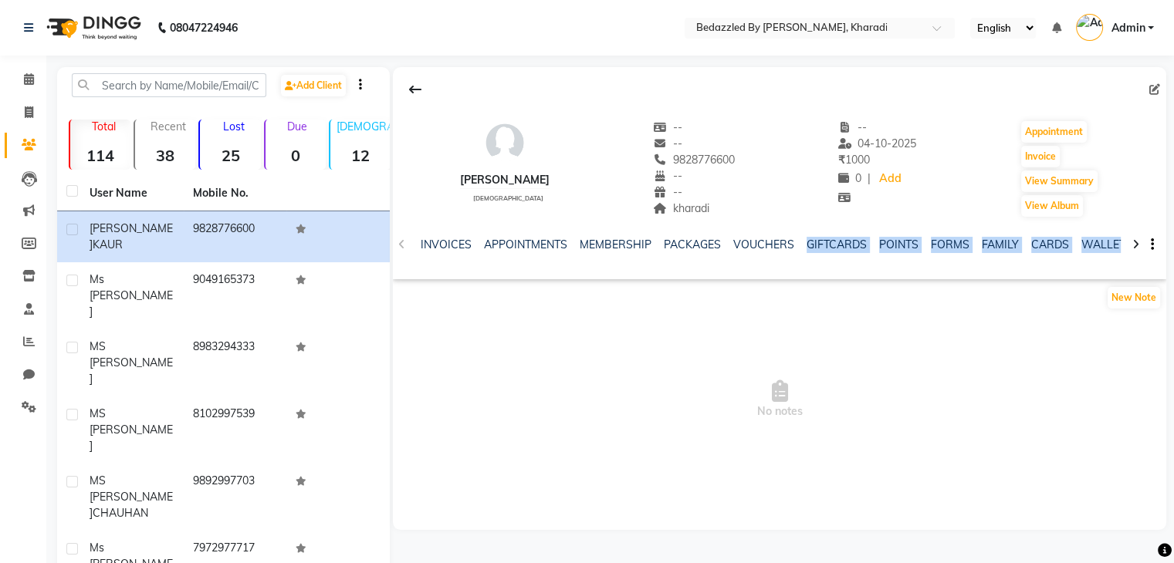
scroll to position [0, 271]
drag, startPoint x: 1099, startPoint y: 254, endPoint x: 1157, endPoint y: 235, distance: 61.5
click at [1157, 235] on div "NOTES FORMULA SERVICES PRODUCTS INVOICES APPOINTMENTS MEMBERSHIP PACKAGES VOUCH…" at bounding box center [779, 244] width 773 height 53
click at [974, 313] on div "New Note" at bounding box center [779, 300] width 773 height 31
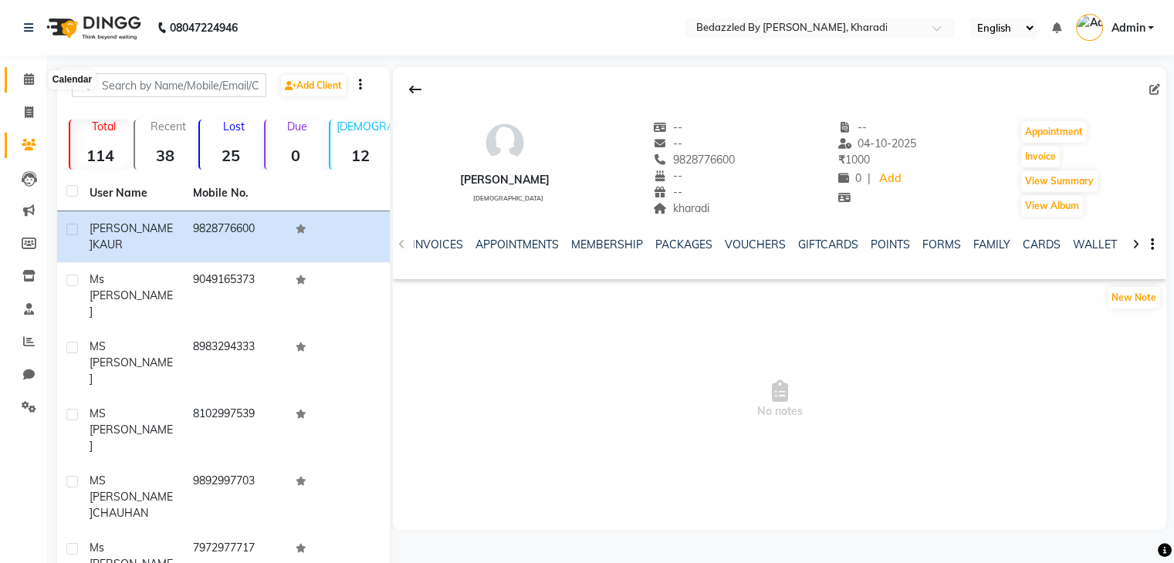
click at [34, 79] on span at bounding box center [28, 80] width 27 height 18
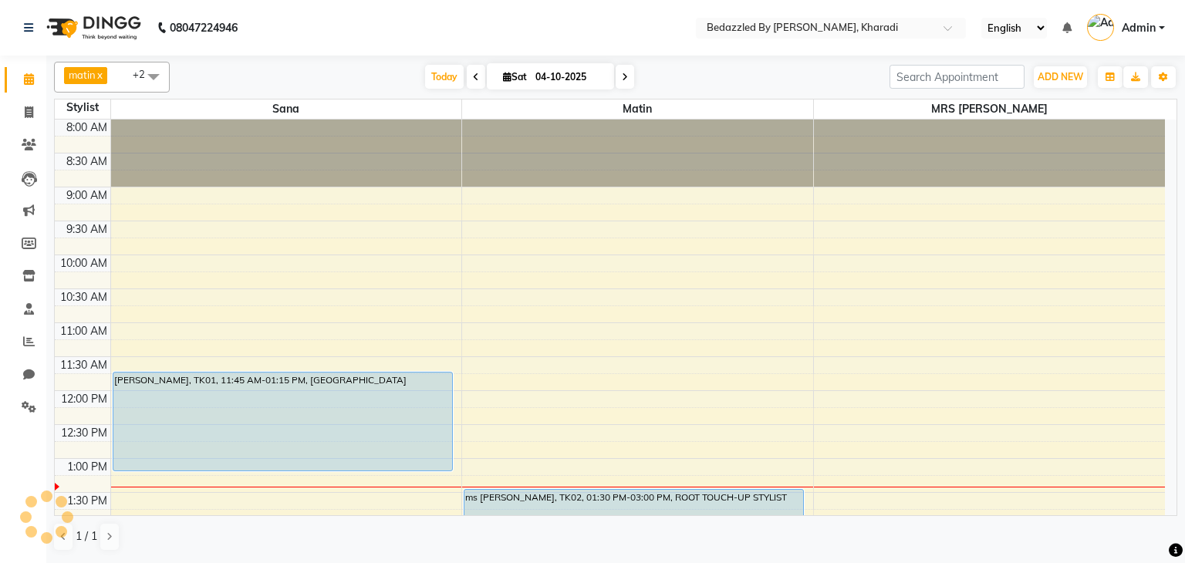
click at [34, 79] on span at bounding box center [28, 80] width 27 height 18
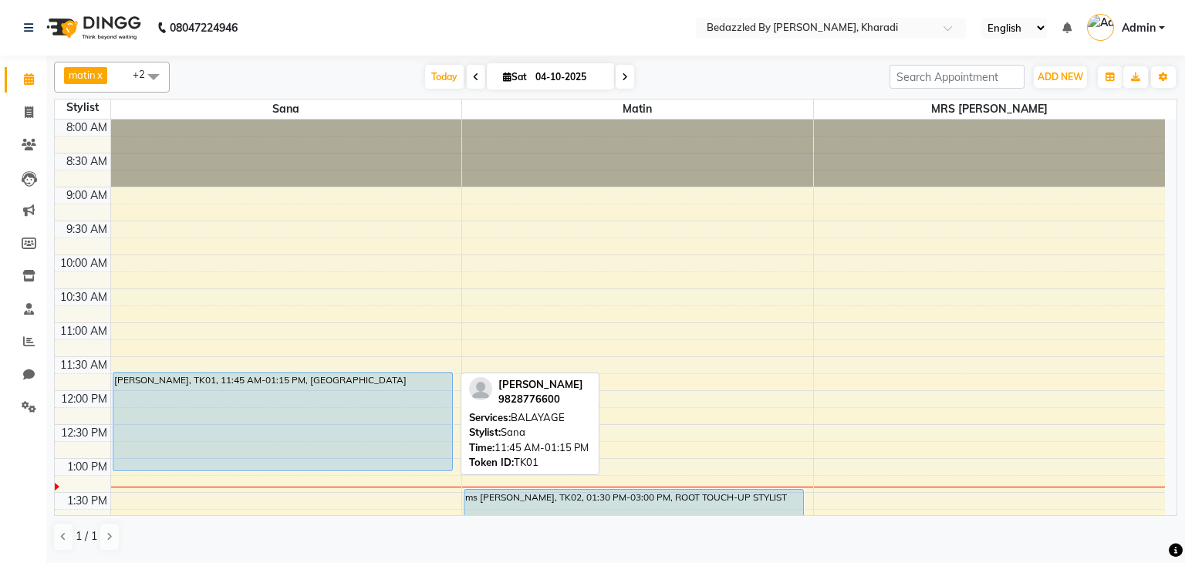
click at [354, 400] on div "[PERSON_NAME], TK01, 11:45 AM-01:15 PM, [GEOGRAPHIC_DATA]" at bounding box center [282, 422] width 339 height 98
select select "5"
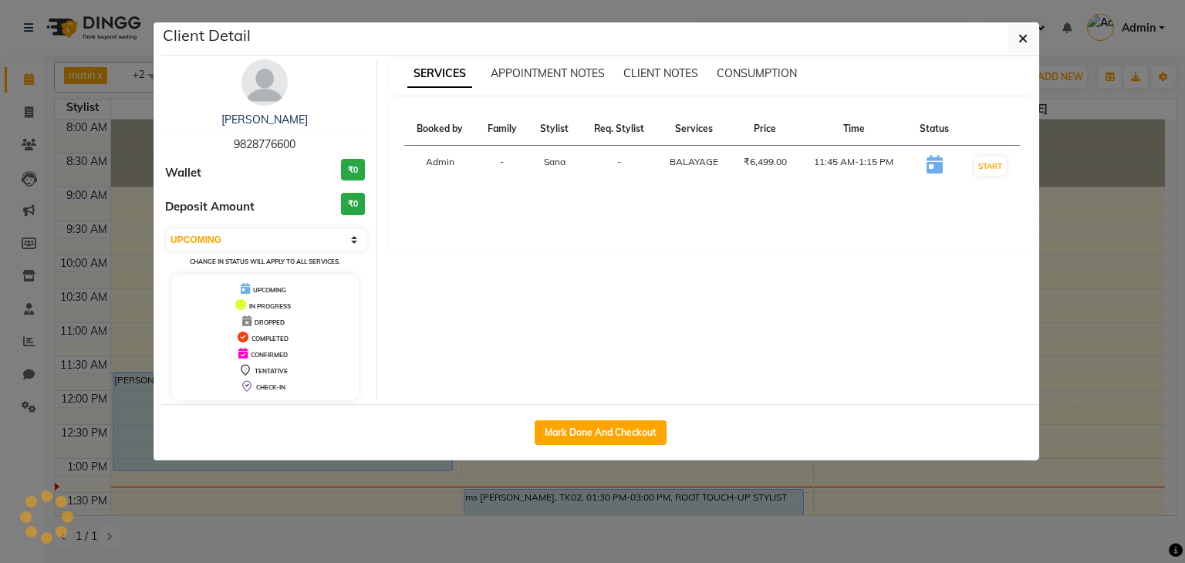
click at [354, 400] on ngb-modal-window "Client Detail [PERSON_NAME] 9828776600 Wallet ₹0 Deposit Amount ₹0 Select IN SE…" at bounding box center [592, 281] width 1185 height 563
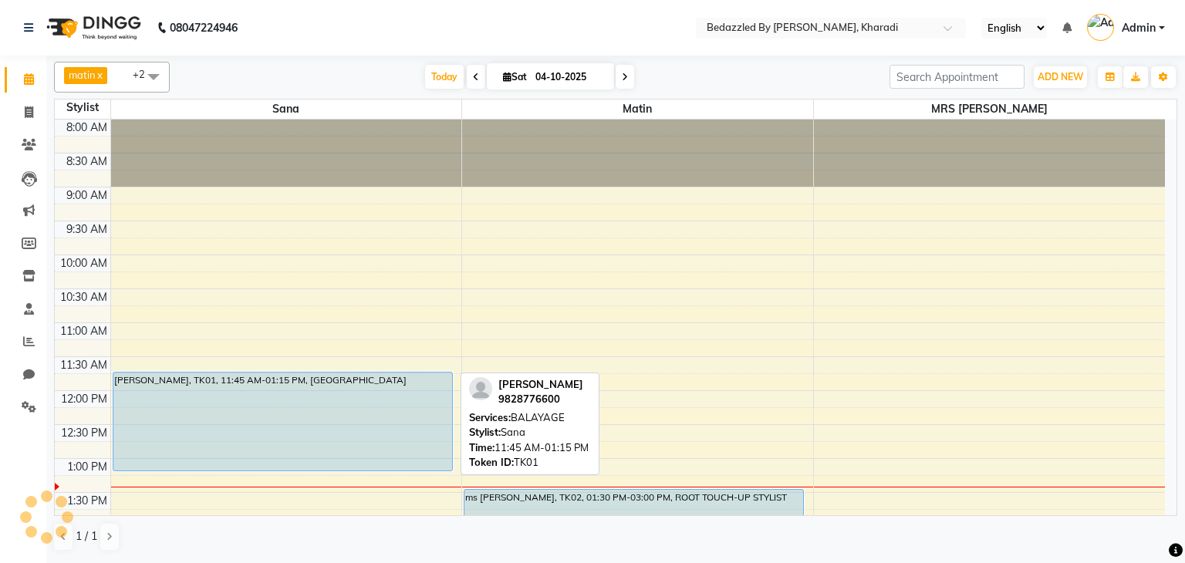
click at [268, 383] on div "[PERSON_NAME], TK01, 11:45 AM-01:15 PM, [GEOGRAPHIC_DATA]" at bounding box center [282, 422] width 339 height 98
select select "5"
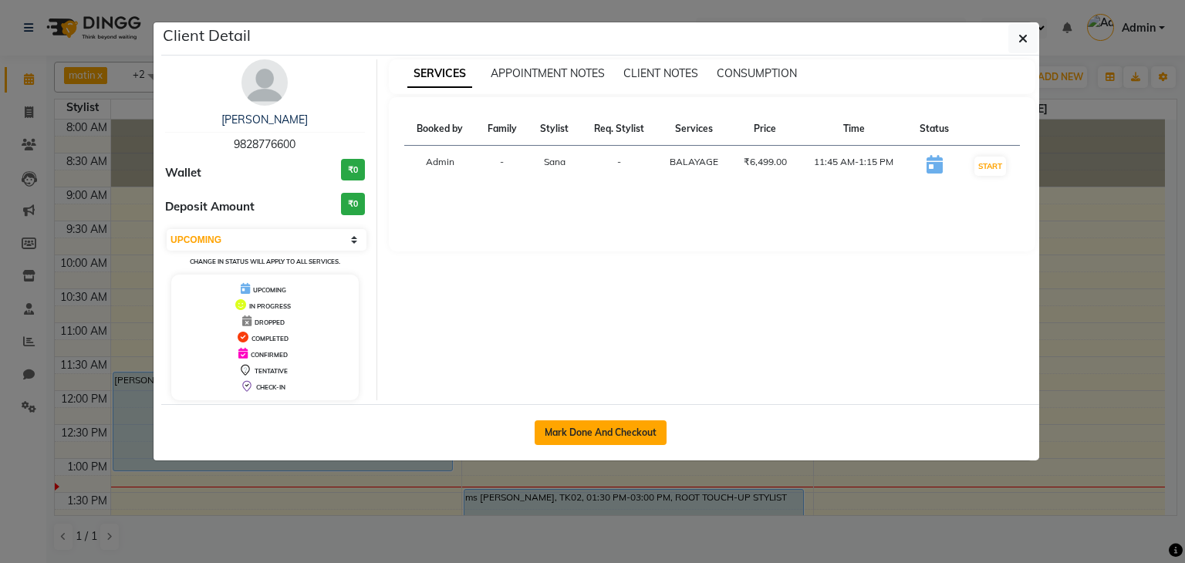
click at [565, 422] on button "Mark Done And Checkout" at bounding box center [601, 433] width 132 height 25
select select "service"
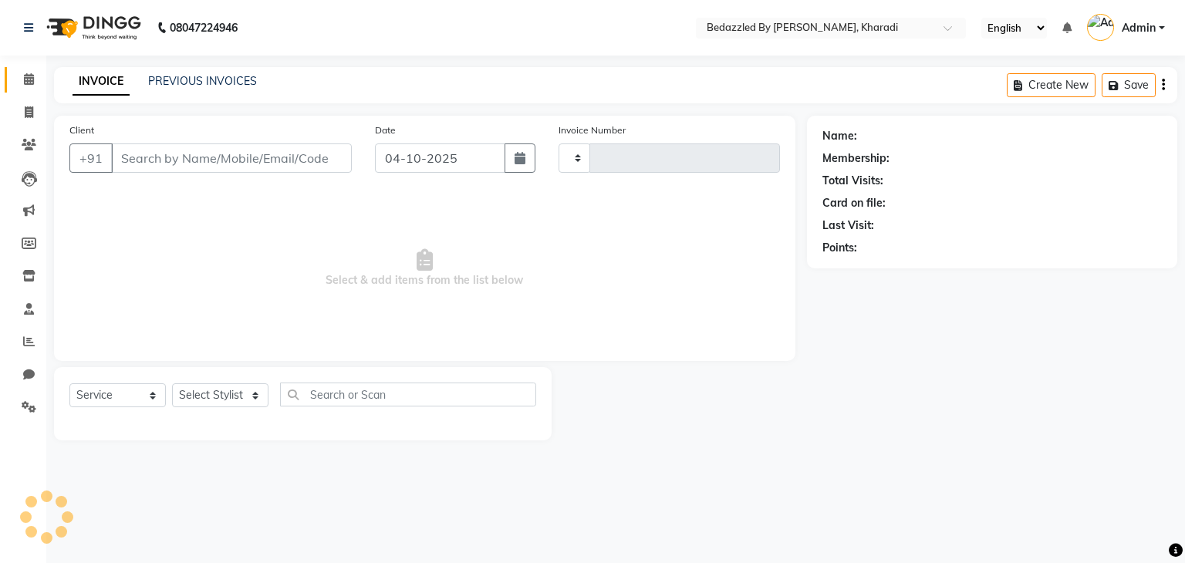
type input "0093"
select select "7562"
type input "9828776600"
select select "68764"
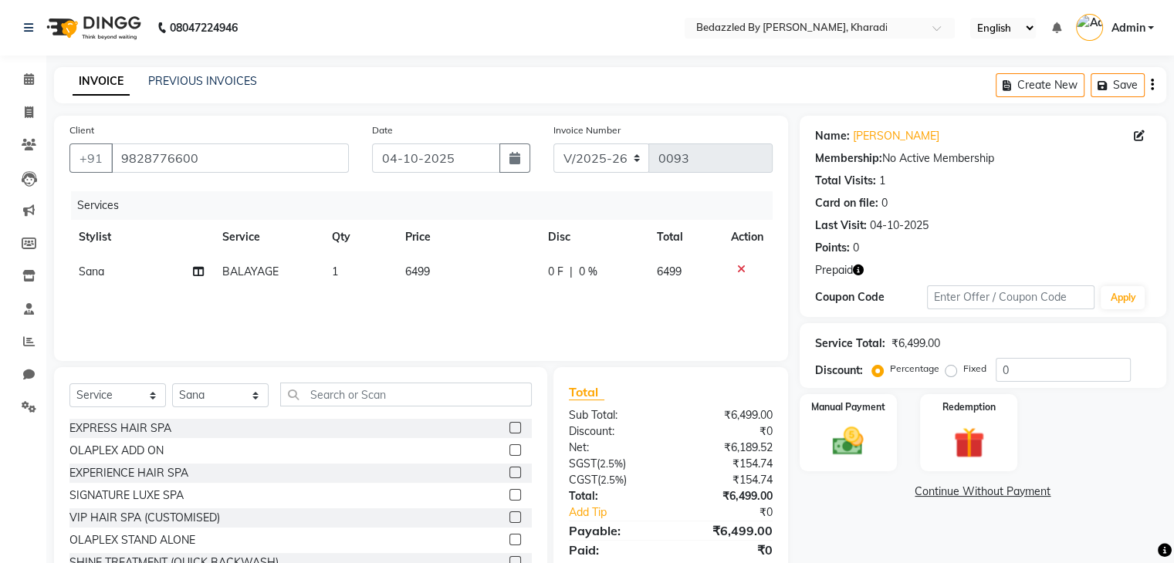
click at [860, 272] on icon "button" at bounding box center [858, 270] width 11 height 11
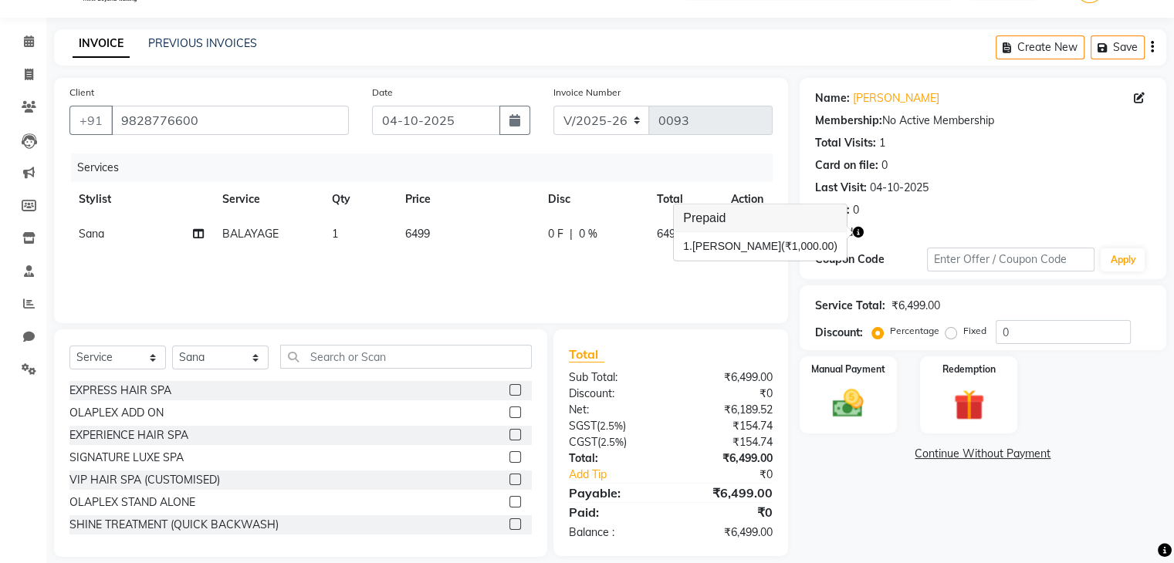
scroll to position [56, 0]
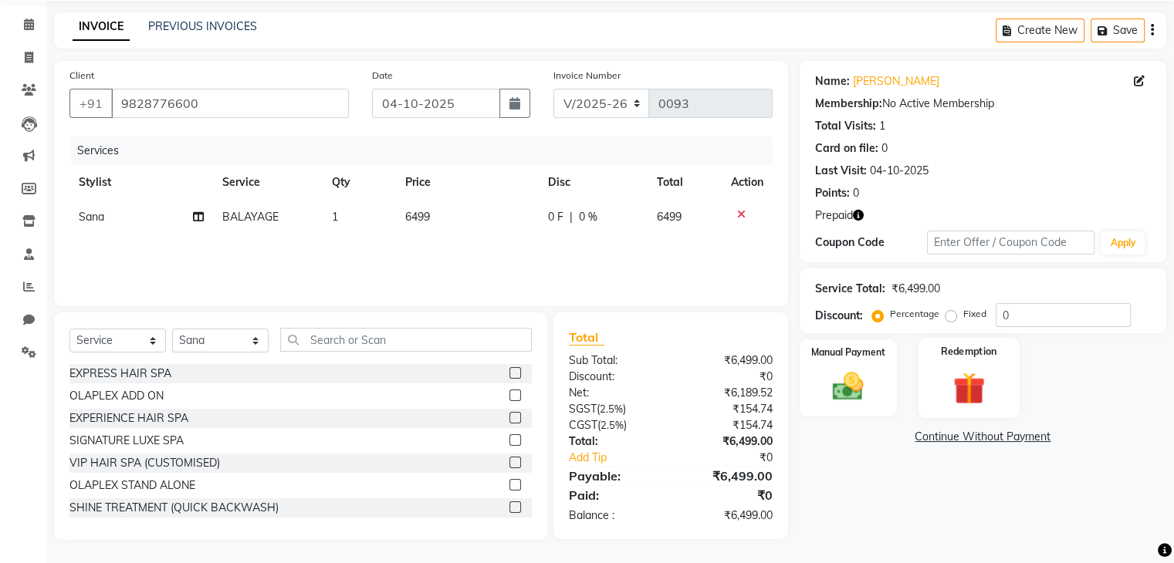
click at [967, 392] on img at bounding box center [968, 388] width 52 height 39
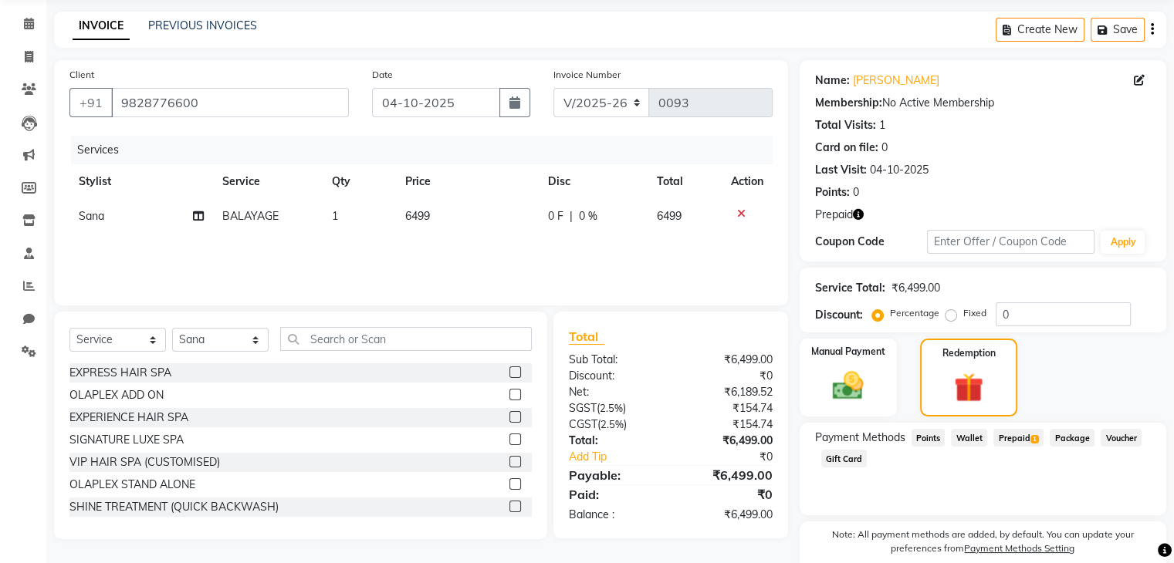
click at [1018, 430] on span "Prepaid 1" at bounding box center [1018, 438] width 50 height 18
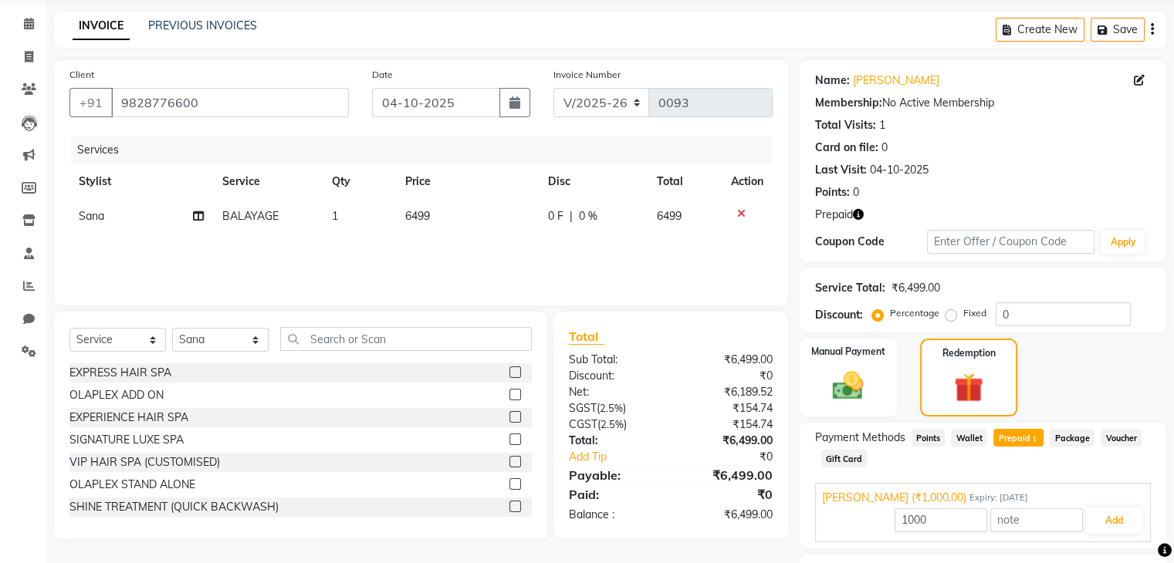
click at [742, 213] on icon at bounding box center [741, 213] width 8 height 11
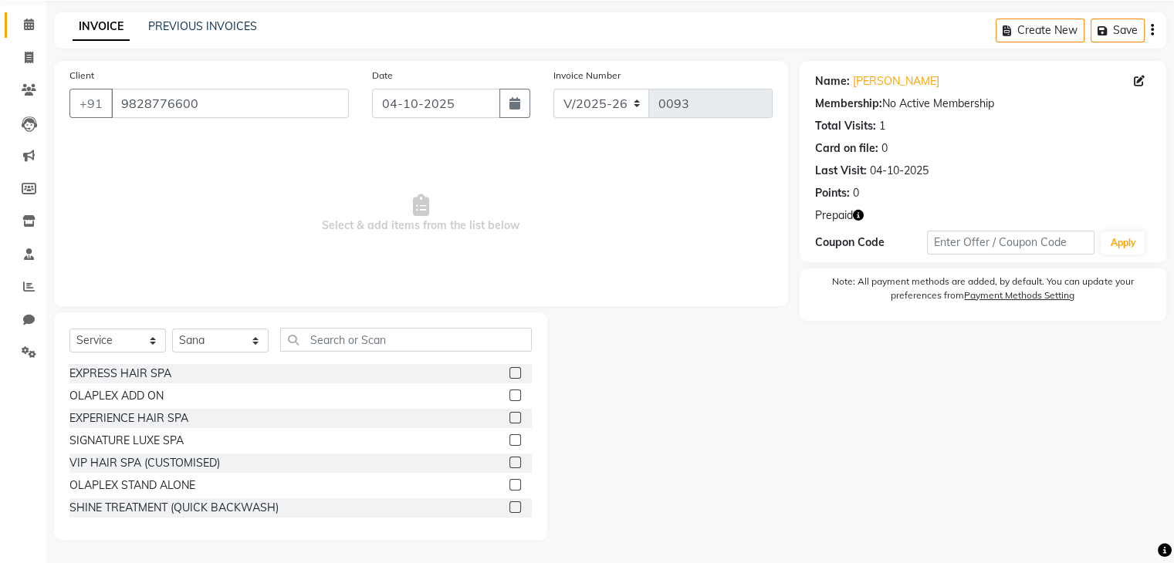
click at [27, 23] on icon at bounding box center [29, 25] width 10 height 12
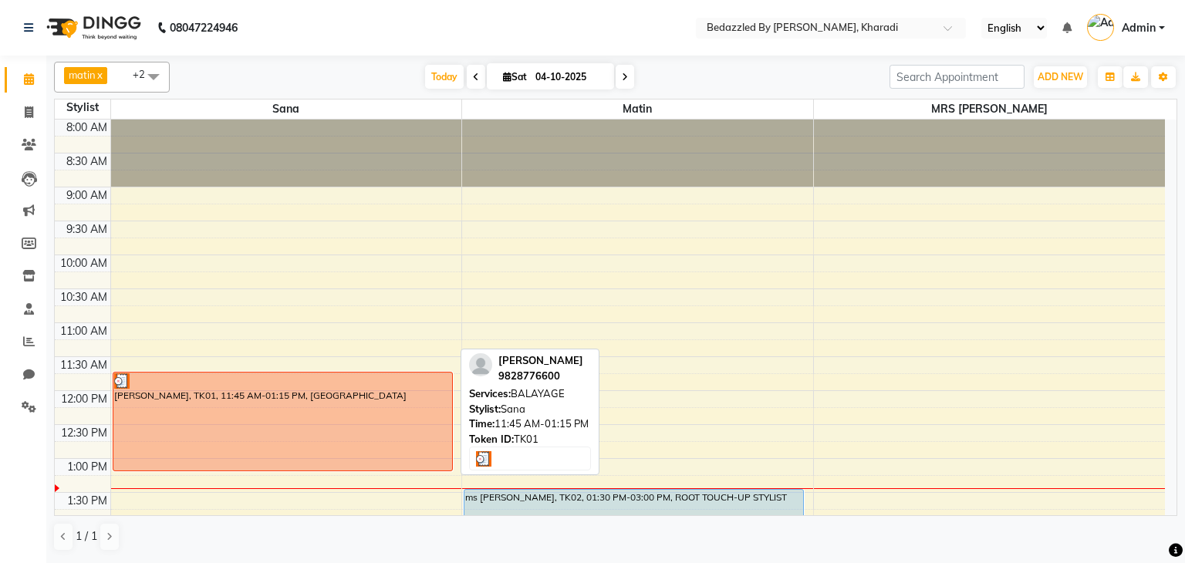
click at [170, 383] on div at bounding box center [282, 380] width 337 height 15
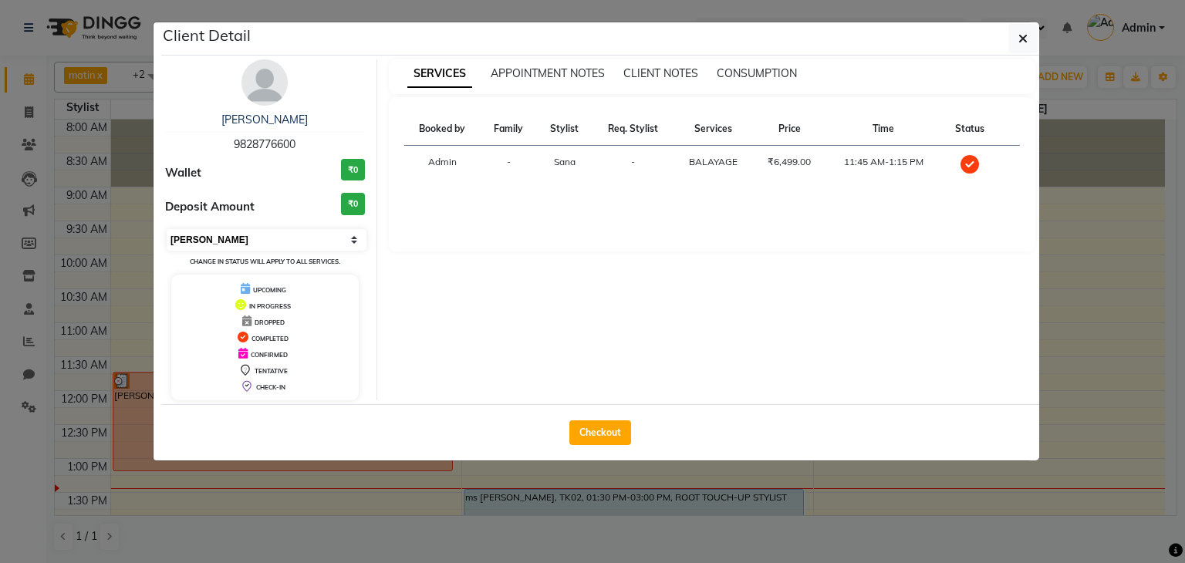
click at [246, 236] on select "Select MARK DONE UPCOMING" at bounding box center [267, 240] width 200 height 22
select select "5"
click at [167, 229] on select "Select MARK DONE UPCOMING" at bounding box center [267, 240] width 200 height 22
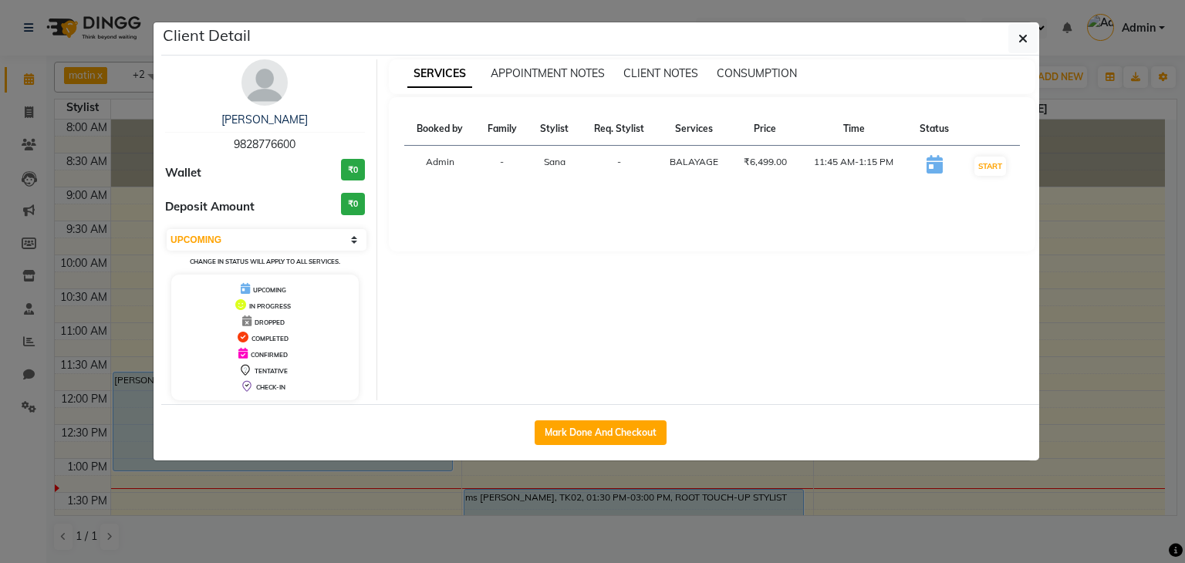
click at [22, 501] on ngb-modal-window "Client Detail [PERSON_NAME] 9828776600 Wallet ₹0 Deposit Amount ₹0 Select IN SE…" at bounding box center [592, 281] width 1185 height 563
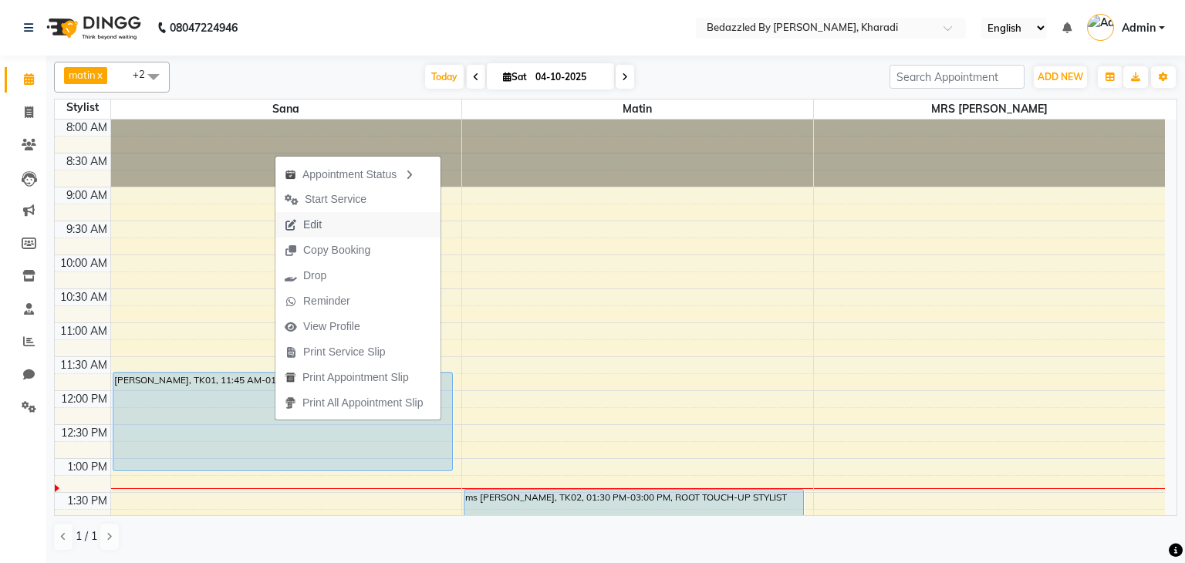
click at [309, 228] on span "Edit" at bounding box center [312, 225] width 19 height 16
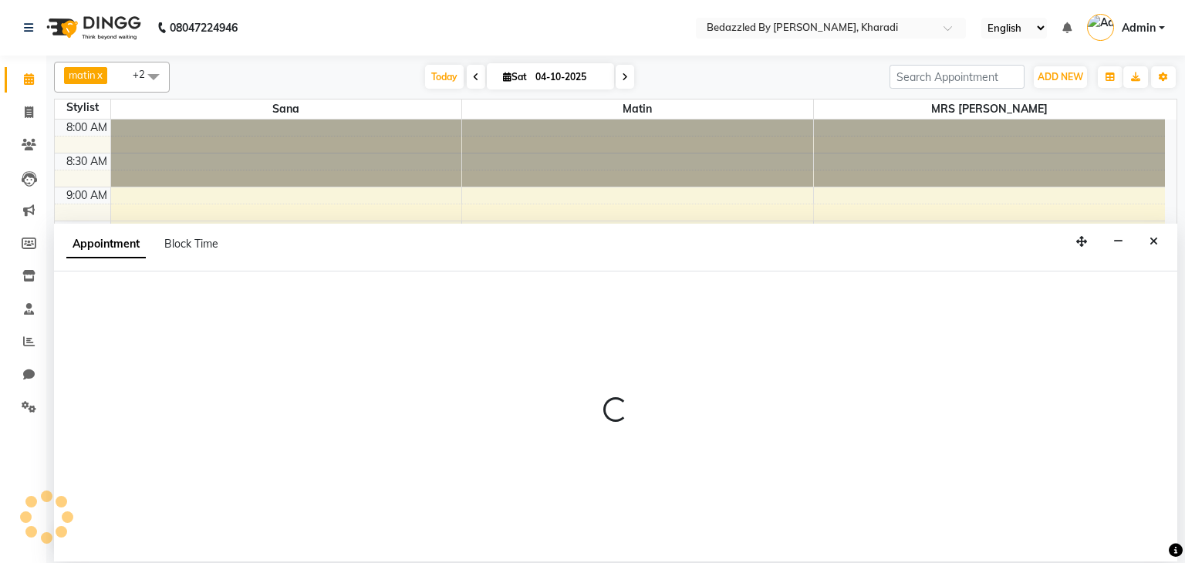
select select "68764"
select select "705"
select select "upcoming"
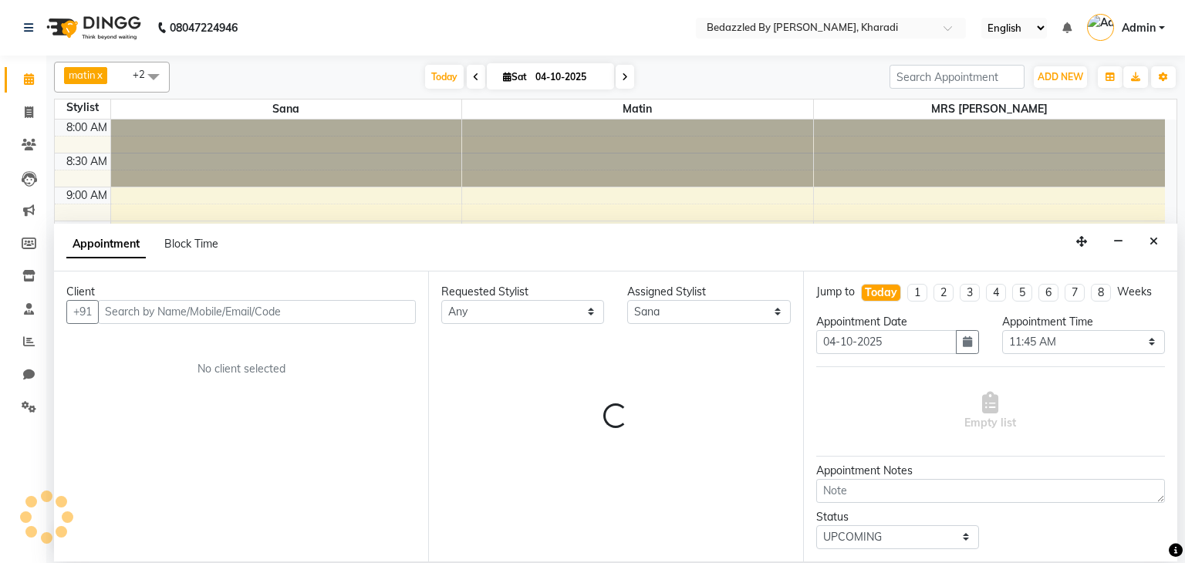
select select "3871"
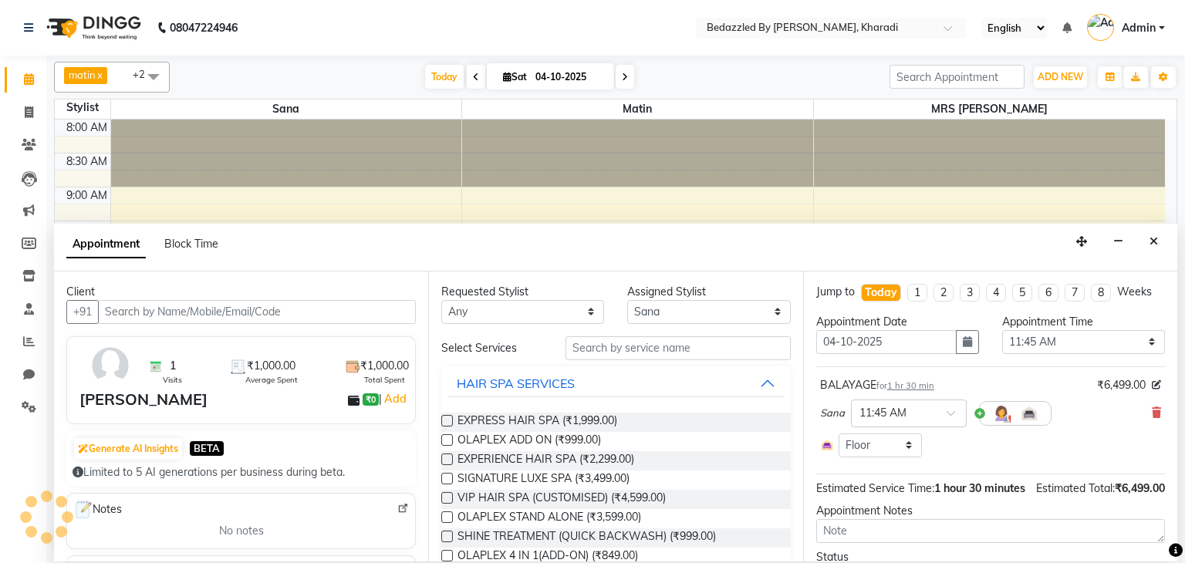
scroll to position [336, 0]
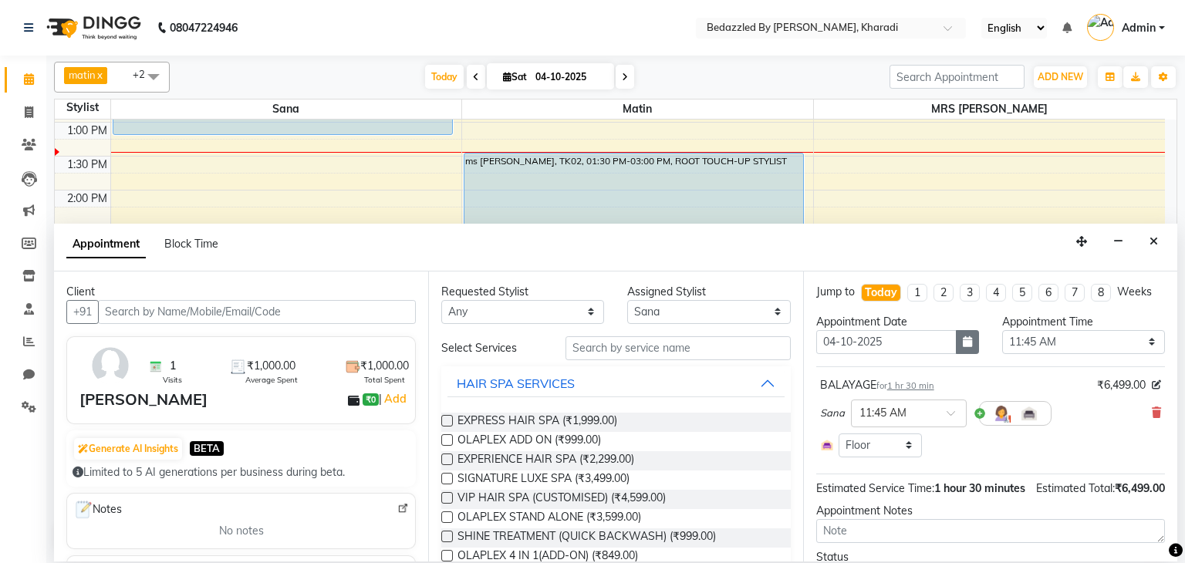
click at [956, 343] on button "button" at bounding box center [967, 342] width 23 height 24
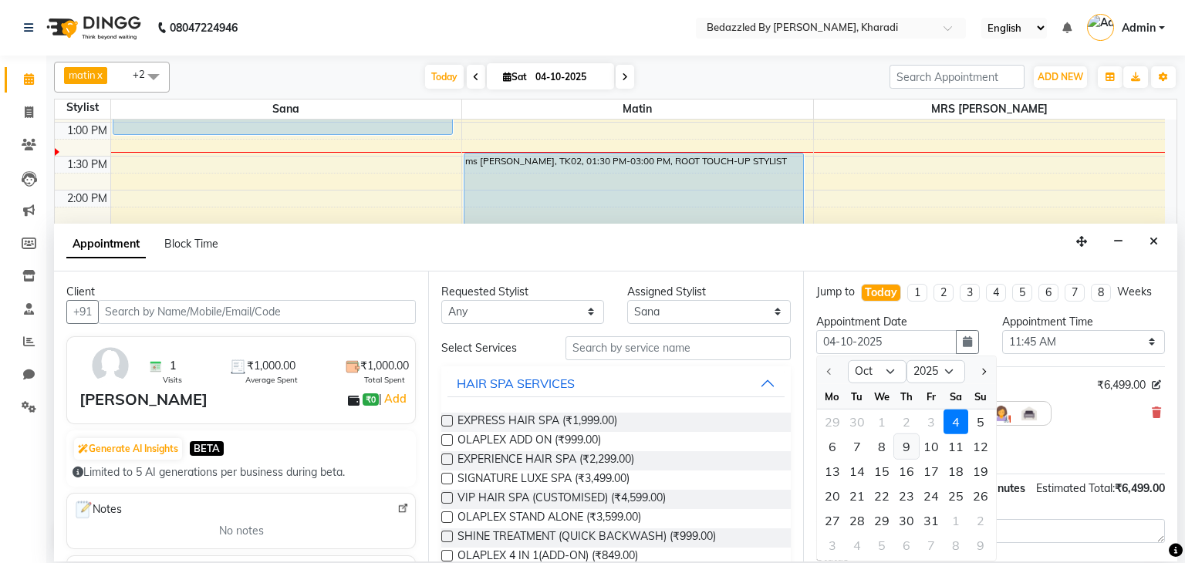
click at [907, 442] on div "9" at bounding box center [906, 446] width 25 height 25
type input "[DATE]"
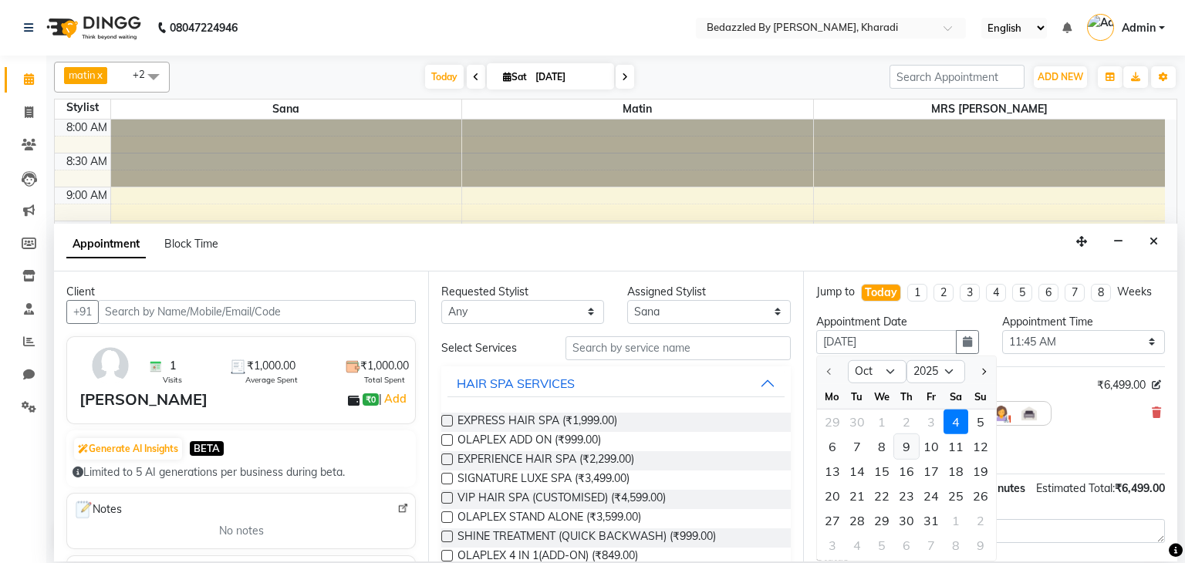
select select "705"
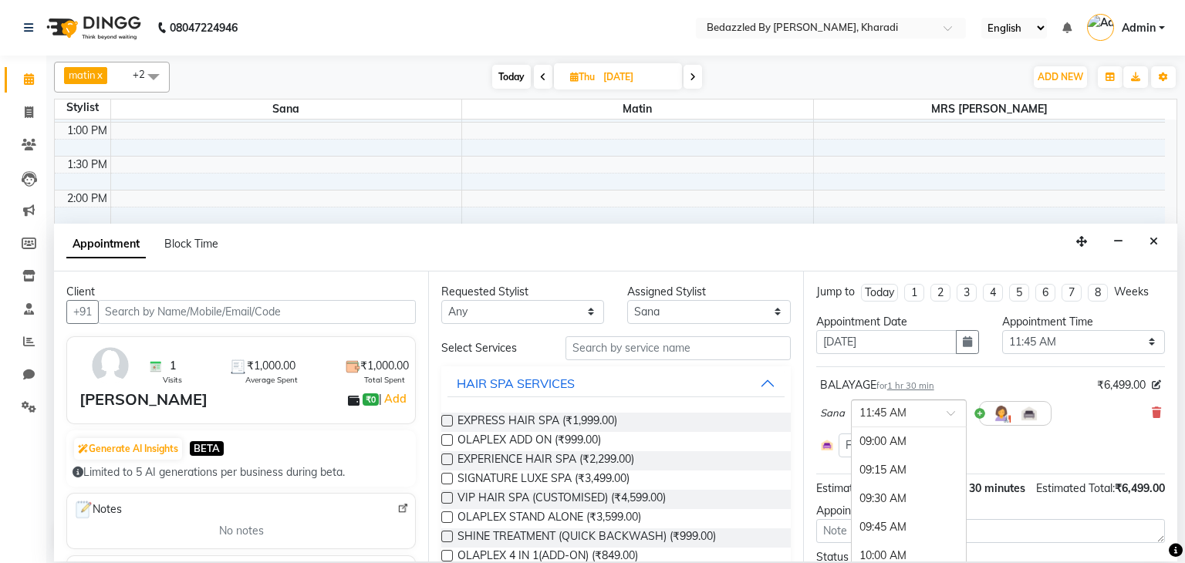
scroll to position [314, 0]
click at [948, 414] on span at bounding box center [956, 418] width 19 height 16
click at [910, 467] on div "12:00 PM" at bounding box center [909, 470] width 114 height 29
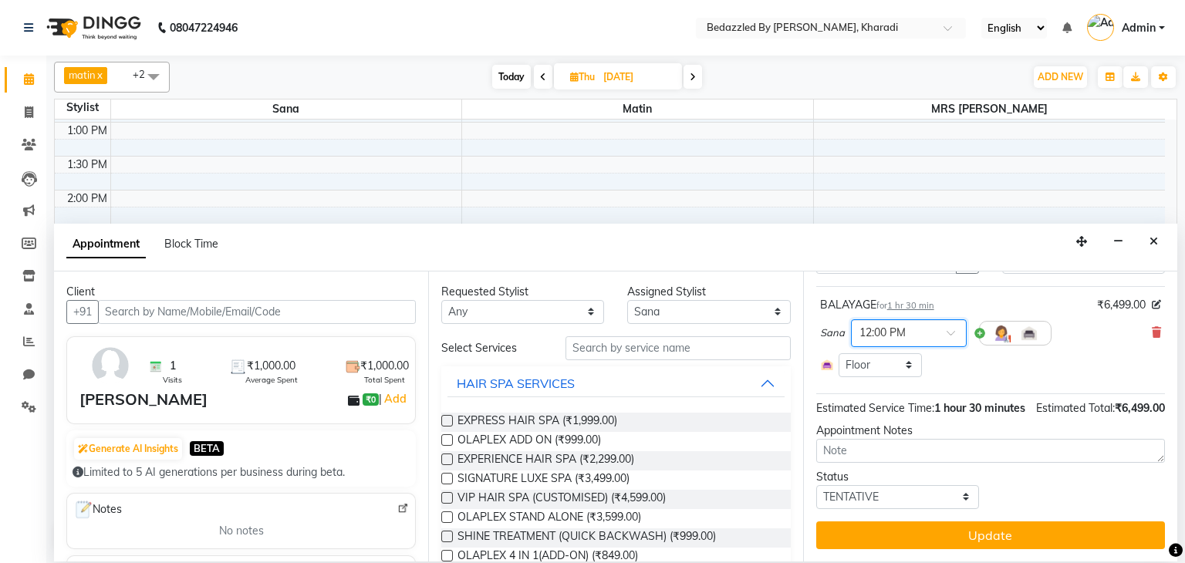
scroll to position [96, 0]
drag, startPoint x: 937, startPoint y: 486, endPoint x: 907, endPoint y: 464, distance: 36.9
click at [907, 464] on div "Jump to [DATE] 1 2 3 4 5 6 7 8 Weeks Appointment Date [DATE] Appointment Time S…" at bounding box center [990, 417] width 374 height 290
select select "upcoming"
click at [816, 485] on select "Select TENTATIVE CONFIRM UPCOMING" at bounding box center [897, 497] width 163 height 24
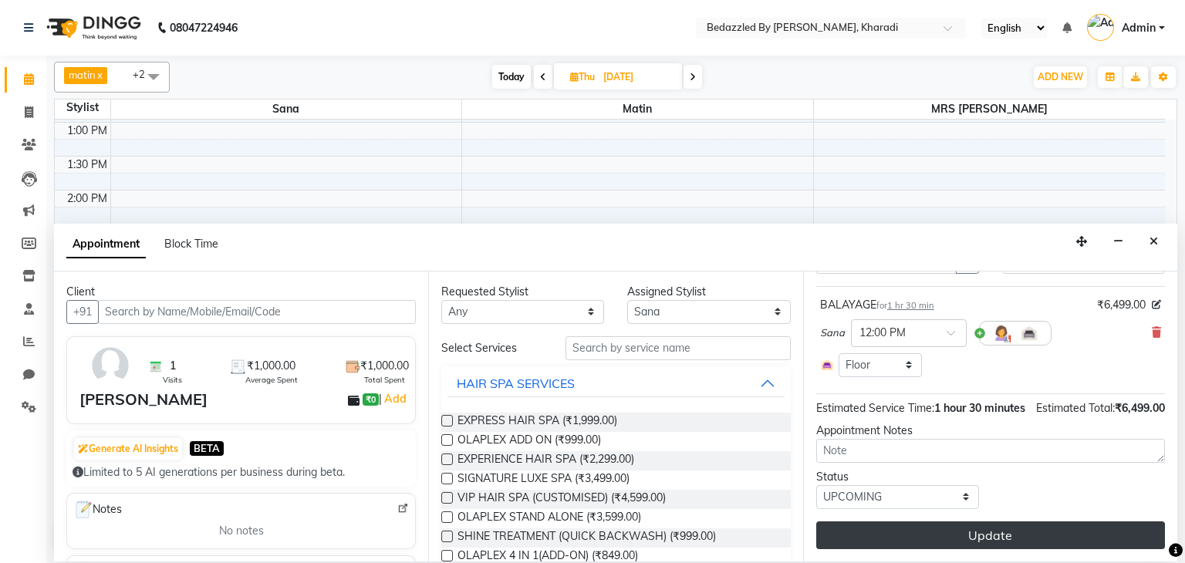
click at [917, 527] on button "Update" at bounding box center [990, 536] width 349 height 28
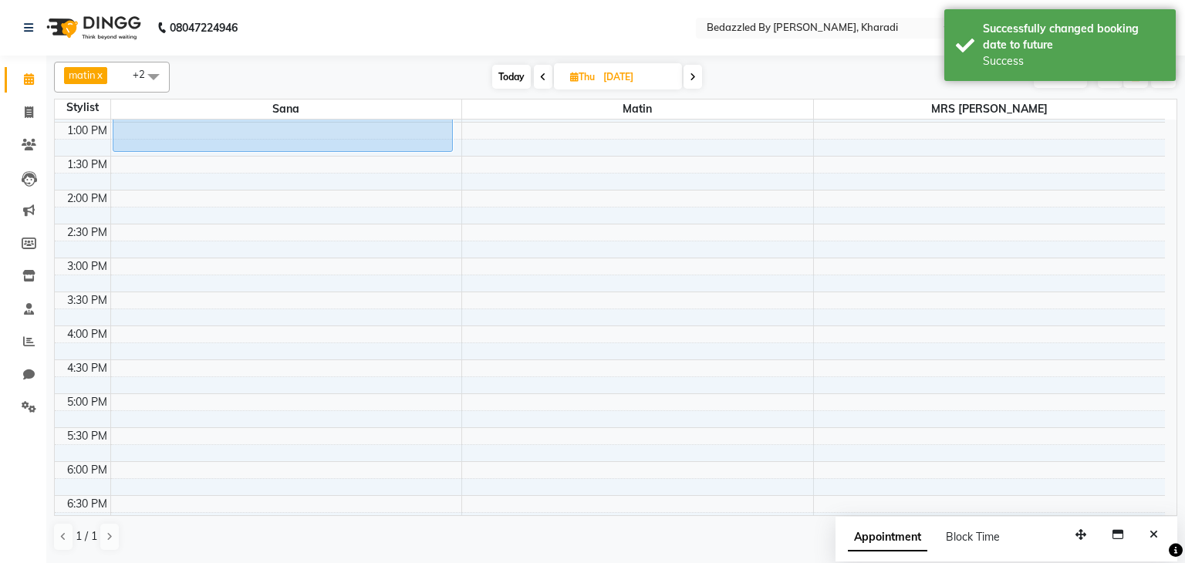
click at [514, 69] on span "Today" at bounding box center [511, 77] width 39 height 24
type input "04-10-2025"
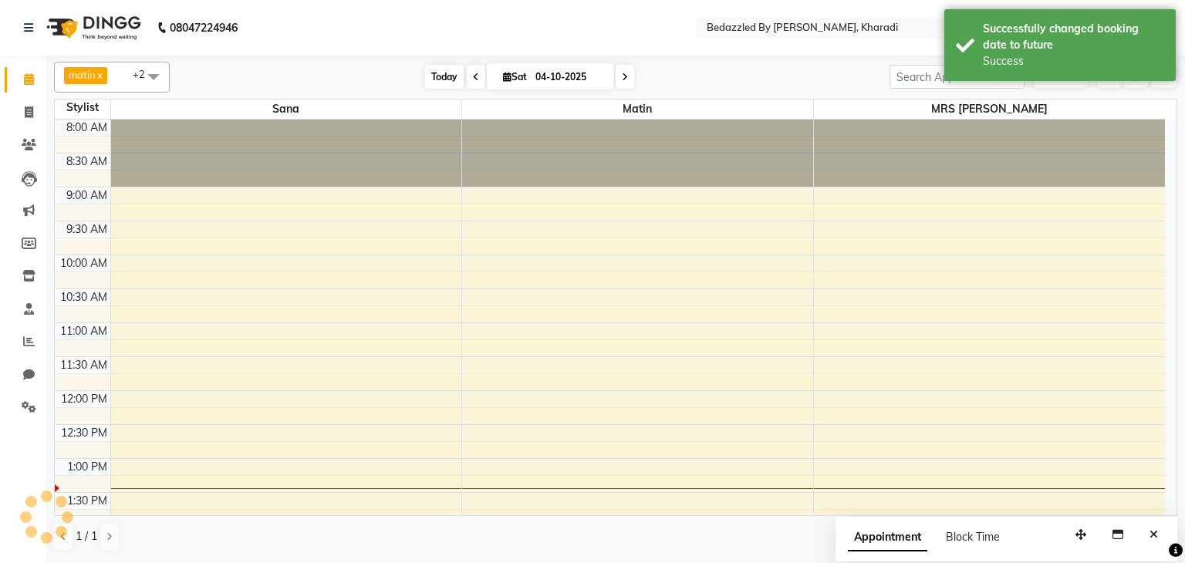
scroll to position [336, 0]
